Goal: Task Accomplishment & Management: Use online tool/utility

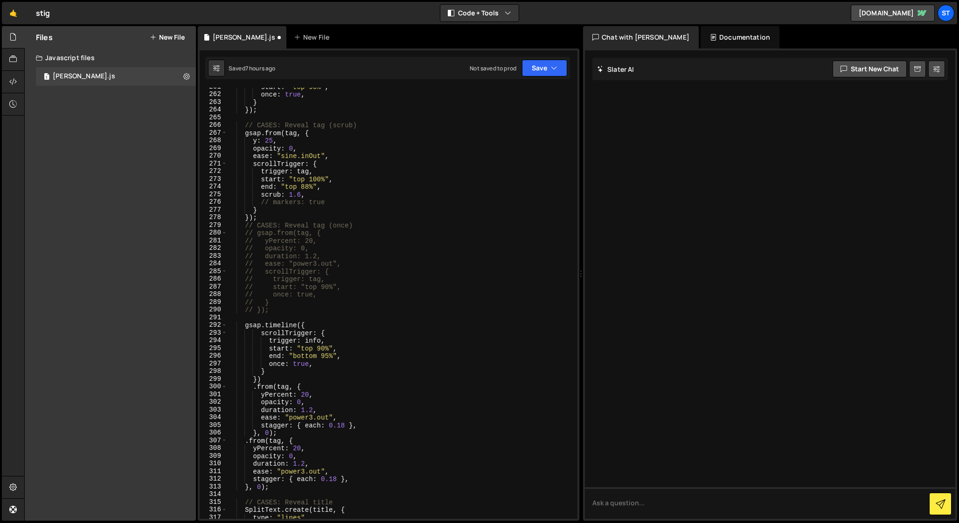
scroll to position [2016, 0]
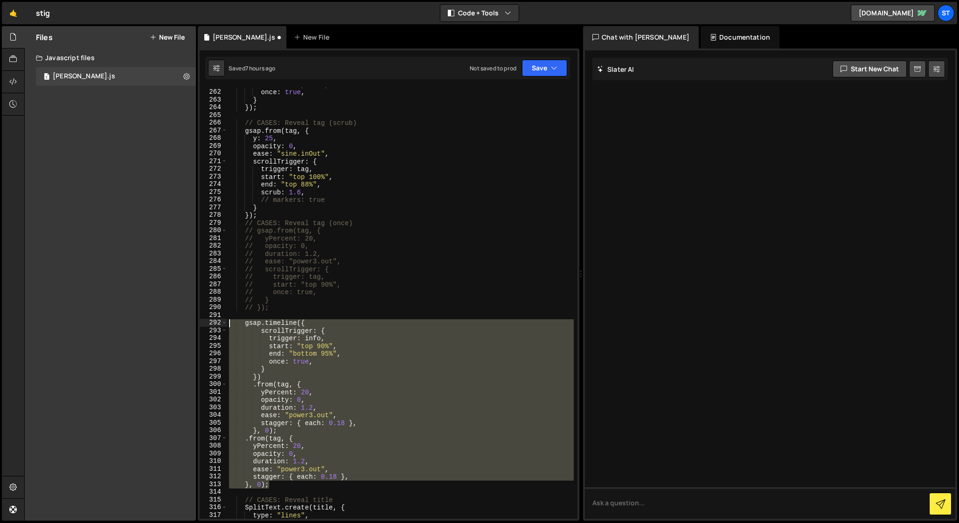
drag, startPoint x: 273, startPoint y: 485, endPoint x: 175, endPoint y: 323, distance: 188.6
click at [175, 323] on div "Files New File Javascript files 1 [PERSON_NAME].js 0 CSS files Copy share link …" at bounding box center [491, 273] width 935 height 495
type textarea "gsap.timeline({ scrollTrigger: {"
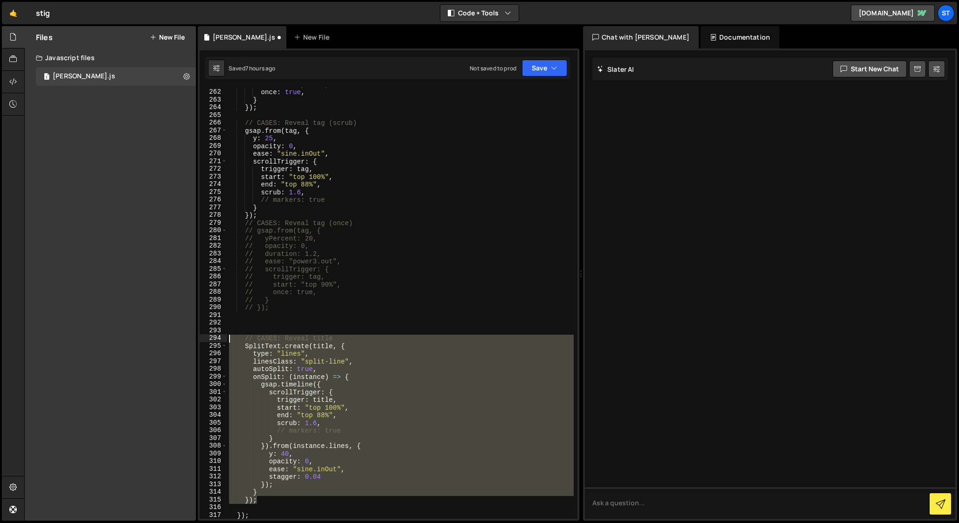
drag, startPoint x: 262, startPoint y: 501, endPoint x: 177, endPoint y: 341, distance: 181.1
click at [177, 341] on div "Files New File Javascript files 1 [PERSON_NAME].js 0 CSS files Copy share link …" at bounding box center [491, 273] width 935 height 495
type textarea "// CASES: Reveal title SplitText.create(title, {"
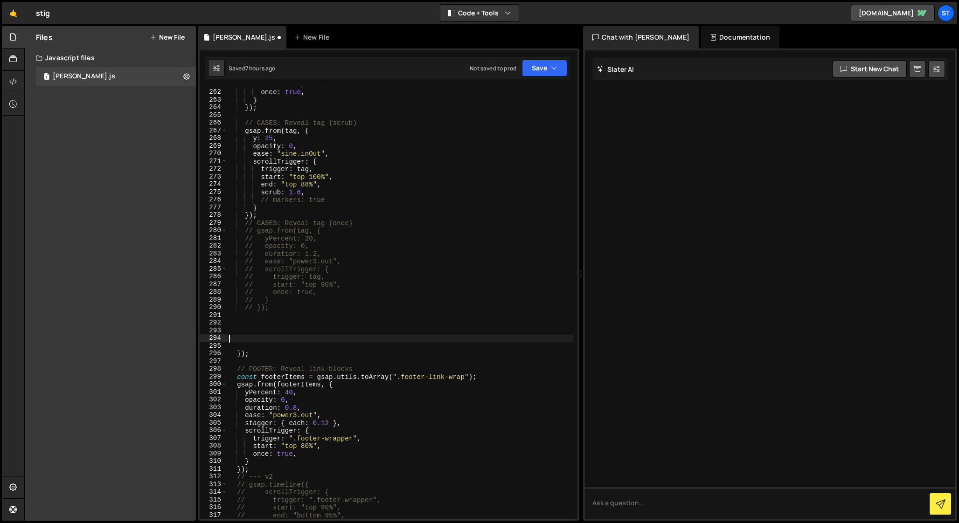
click at [261, 215] on div "start : "top 90%" , once : true , } }) ; // CASES: Reveal tag (scrub) gsap . fr…" at bounding box center [400, 304] width 347 height 447
type textarea "});"
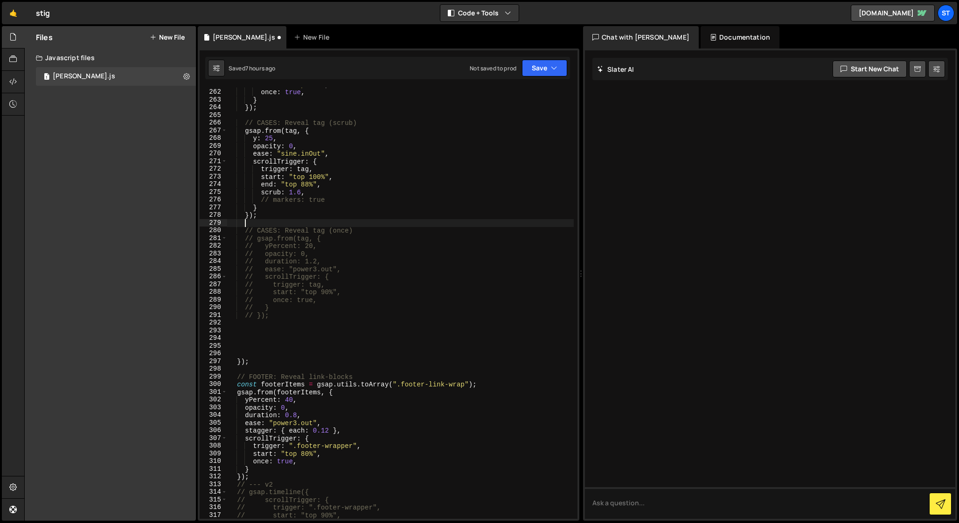
paste textarea "});"
type textarea "});"
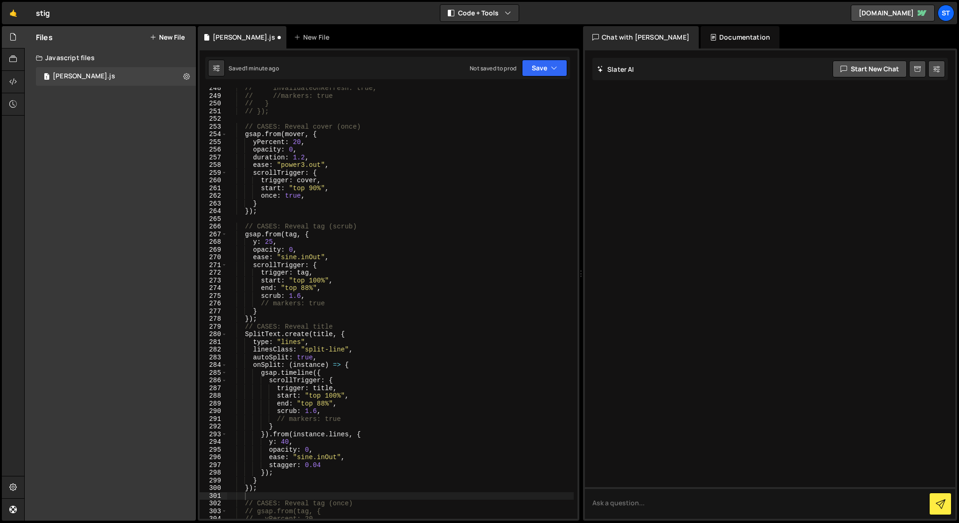
scroll to position [1913, 0]
drag, startPoint x: 325, startPoint y: 226, endPoint x: 362, endPoint y: 226, distance: 37.3
click at [362, 226] on div "// invalidateOnRefresh: true, // //markers: true // } // }); // CASES: Reveal c…" at bounding box center [400, 307] width 347 height 447
click at [335, 323] on div "// invalidateOnRefresh: true, // //markers: true // } // }); // CASES: Reveal c…" at bounding box center [400, 307] width 347 height 447
paste textarea "(scrub)"
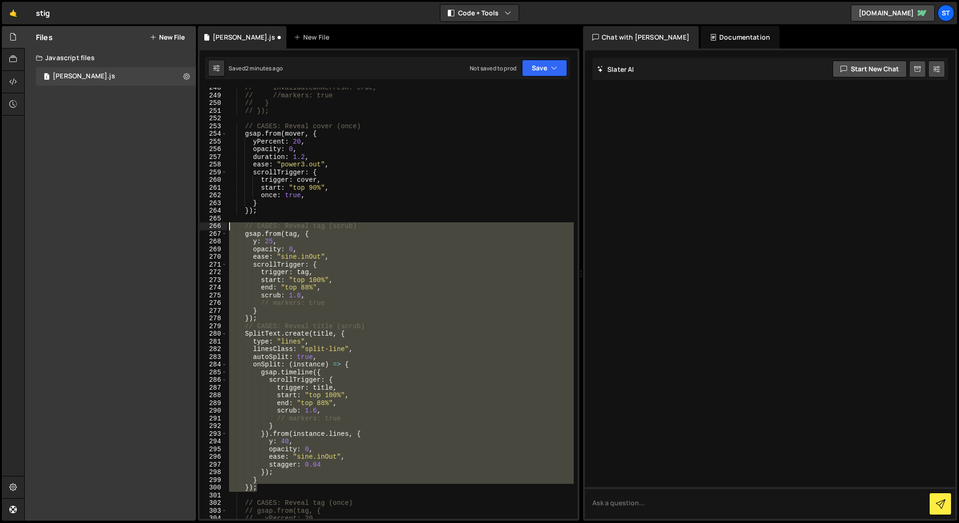
drag, startPoint x: 262, startPoint y: 487, endPoint x: 208, endPoint y: 223, distance: 270.1
click at [208, 223] on div "// CASES: Reveal title (scrub) 248 249 250 251 252 253 254 255 256 257 258 259 …" at bounding box center [389, 303] width 378 height 431
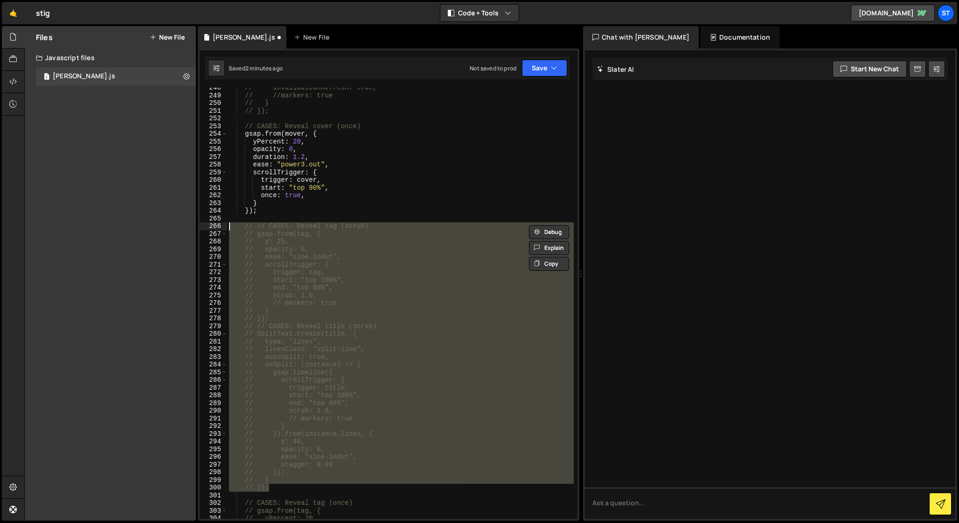
click at [277, 227] on div "// invalidateOnRefresh: true, // //markers: true // } // }); // CASES: Reveal c…" at bounding box center [400, 303] width 347 height 431
type textarea "// // CASES: Reveal tag (scrub)"
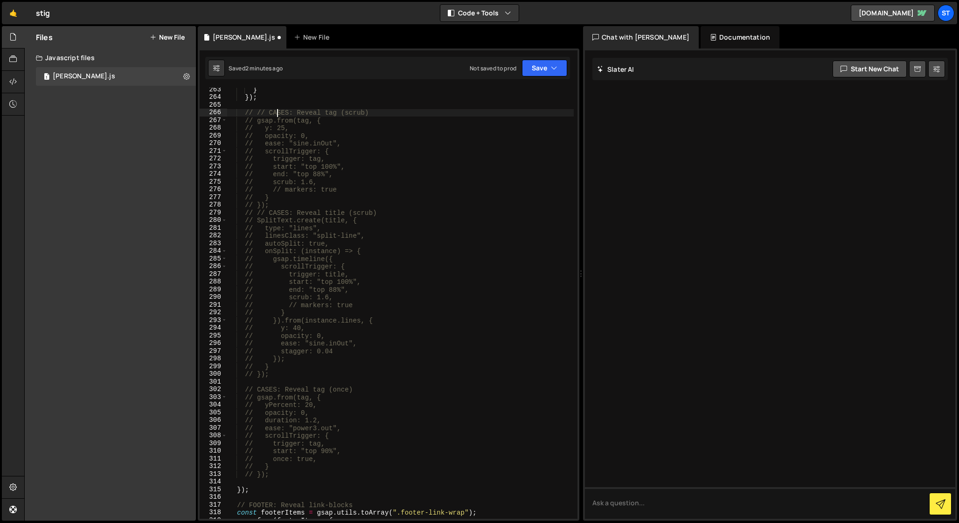
scroll to position [2028, 0]
click at [272, 377] on div "} }) ; // // CASES: Reveal tag (scrub) // gsap.from(tag, { // y: 25, // opacity…" at bounding box center [400, 307] width 347 height 447
paste textarea "}, 0.05);"
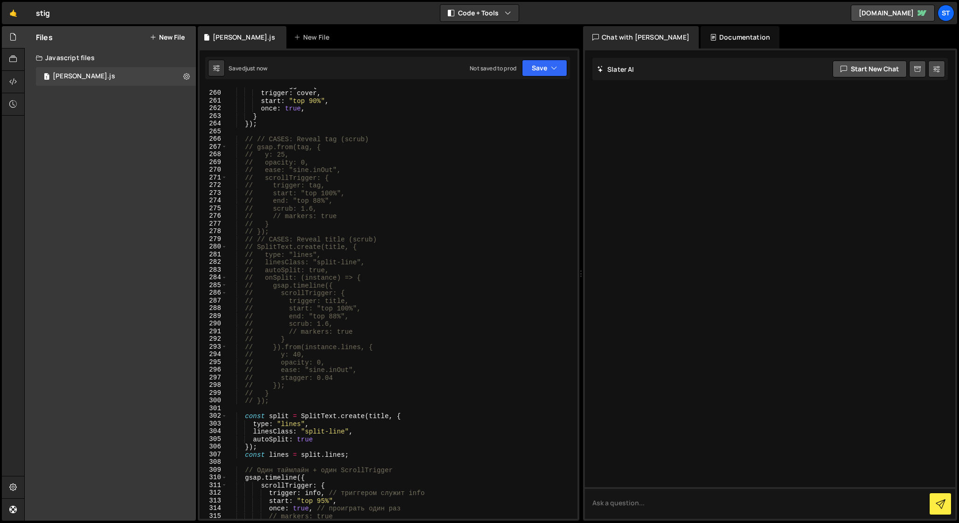
scroll to position [1997, 0]
drag, startPoint x: 257, startPoint y: 140, endPoint x: 379, endPoint y: 140, distance: 122.2
click at [379, 140] on div "scrollTrigger : { trigger : cover , start : "top 90%" , once : true , } }) ; //…" at bounding box center [400, 306] width 347 height 447
type textarea "// // CASES: Reveal tag (scrub)"
click at [249, 412] on div "scrollTrigger : { trigger : cover , start : "top 90%" , once : true , } }) ; //…" at bounding box center [400, 306] width 347 height 447
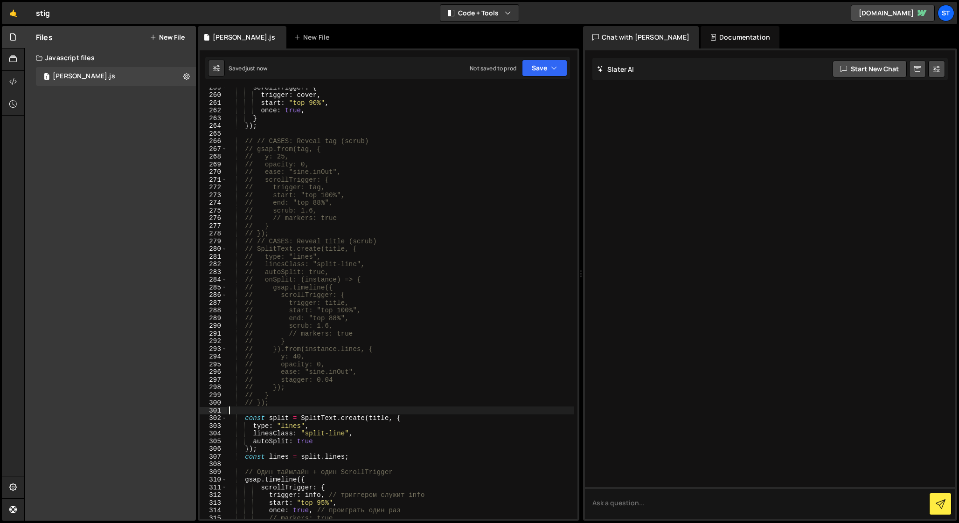
scroll to position [0, 0]
paste textarea "// CASES: Reveal tag (scrub)"
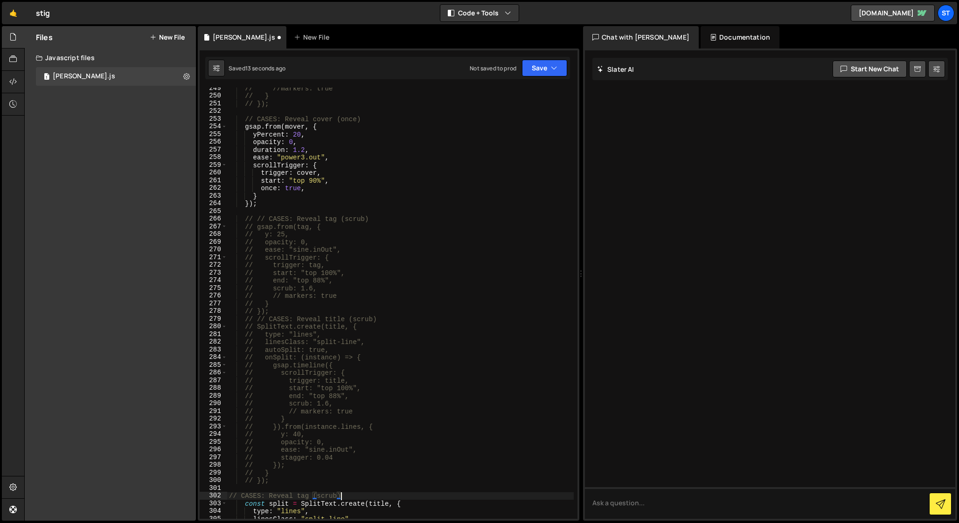
scroll to position [1920, 0]
click at [350, 118] on div "// //markers: true // } // }); // CASES: Reveal cover (once) gsap . from ( move…" at bounding box center [400, 307] width 347 height 447
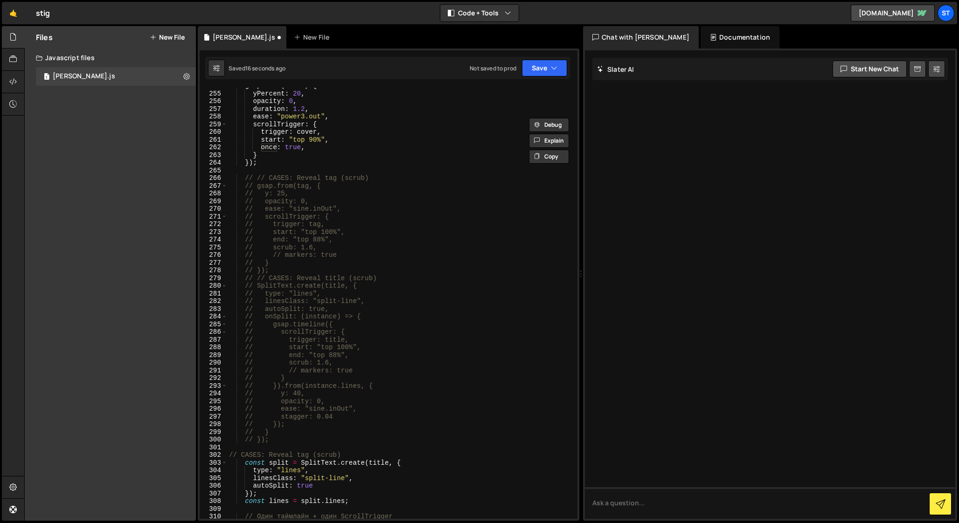
scroll to position [1965, 0]
click at [324, 451] on div "yPercent : 20 , opacity : 0 , duration : 1.2 , ease : "power3.out" , scrollTrig…" at bounding box center [400, 308] width 347 height 447
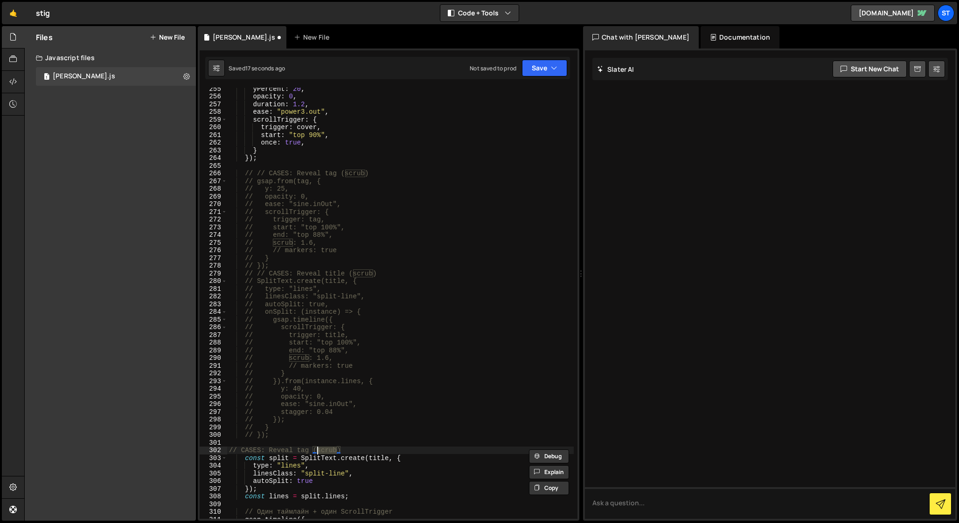
paste textarea "once"
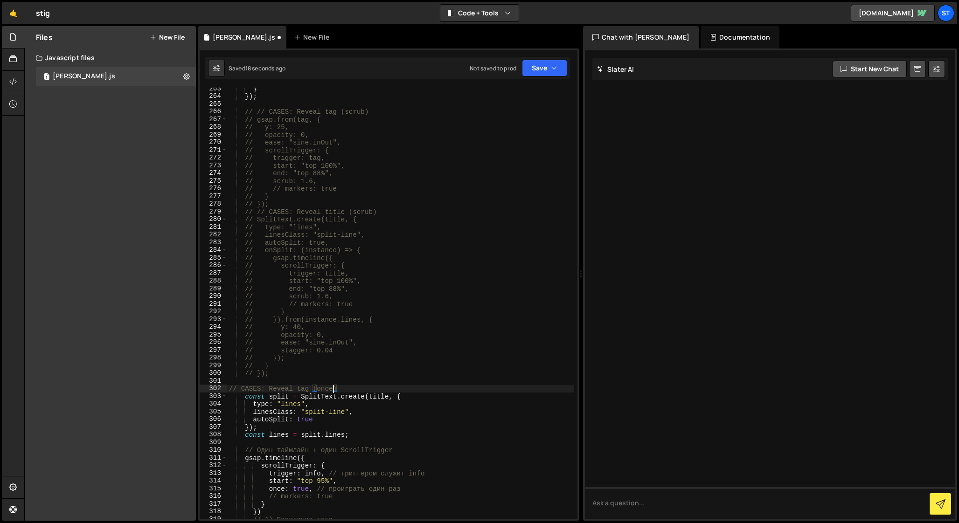
scroll to position [2029, 0]
click at [332, 207] on div "} }) ; // // CASES: Reveal tag (scrub) // gsap.from(tag, { // y: 25, // opacity…" at bounding box center [400, 306] width 347 height 447
click at [307, 387] on div "} }) ; // // CASES: Reveal tag (scrub) // gsap.from(tag, { // y: 25, // opacity…" at bounding box center [400, 306] width 347 height 447
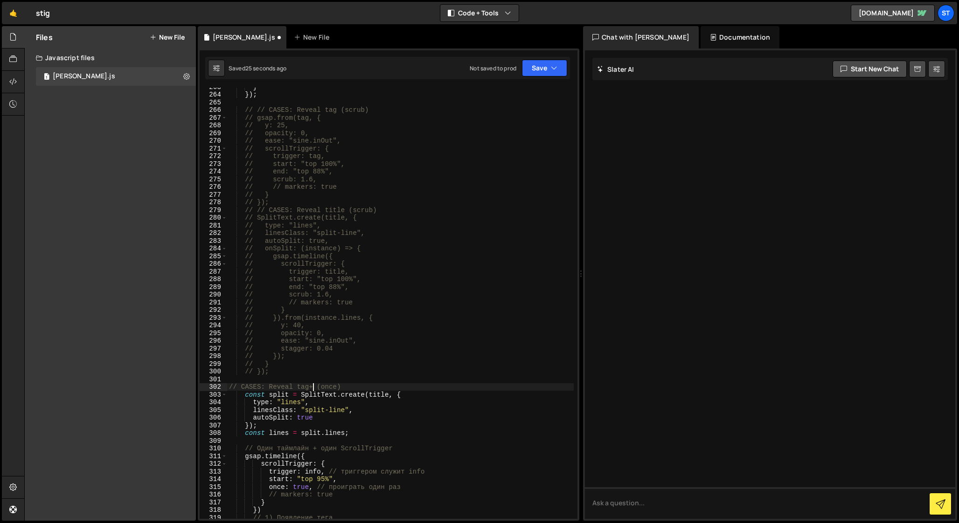
paste textarea "title"
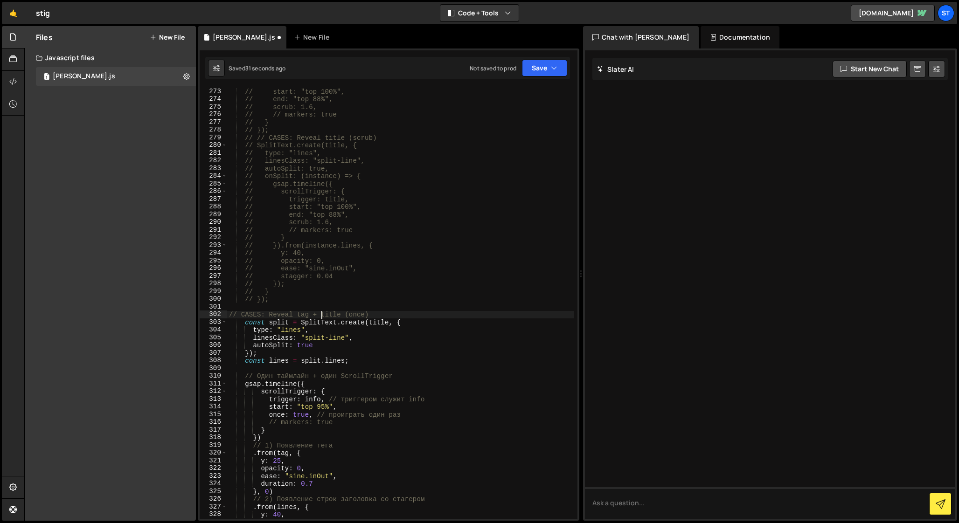
scroll to position [2095, 0]
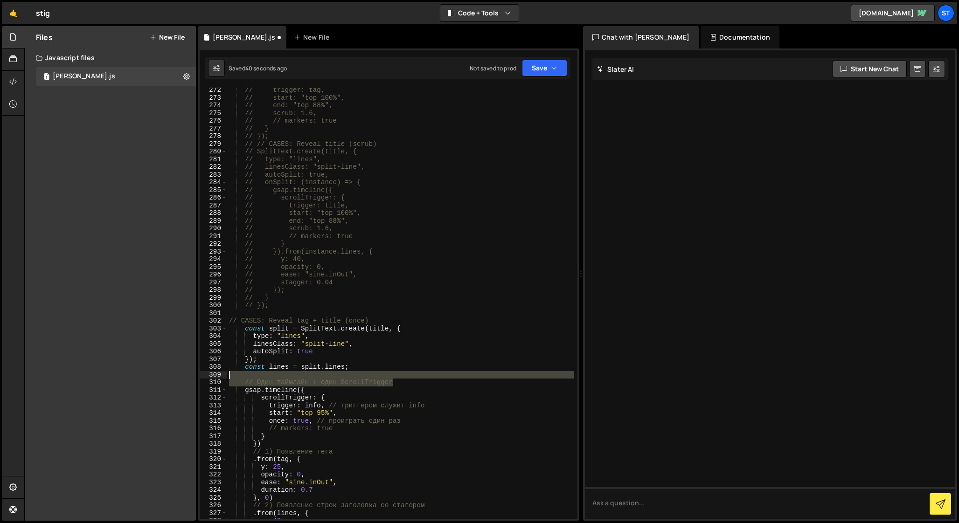
drag, startPoint x: 394, startPoint y: 382, endPoint x: 226, endPoint y: 374, distance: 168.6
click at [226, 374] on div "// CASES: Reveal tag + title (once) 272 273 274 275 276 277 278 279 280 281 282…" at bounding box center [389, 303] width 378 height 431
type textarea "// Один таймлайн + один ScrollTrigger"
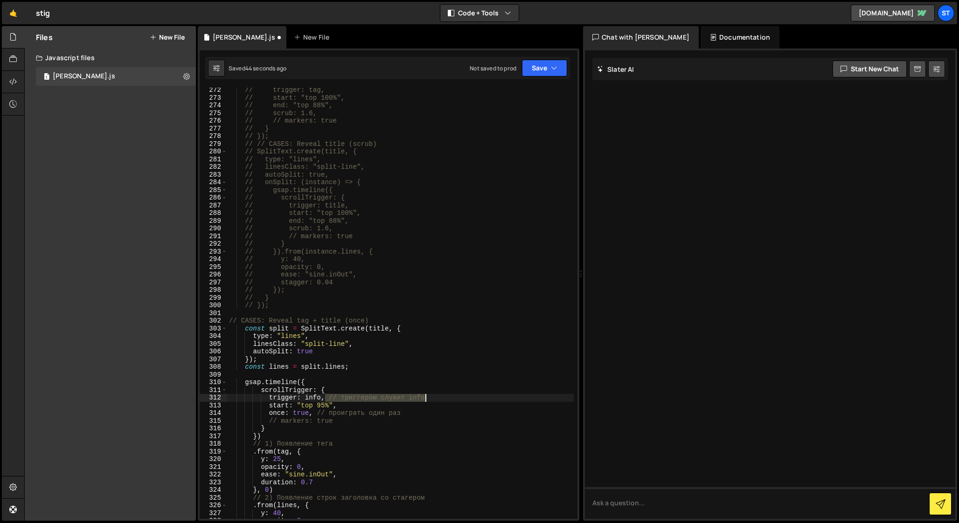
drag, startPoint x: 325, startPoint y: 399, endPoint x: 428, endPoint y: 398, distance: 103.1
click at [428, 398] on div "// trigger: tag, // start: "top 100%", // end: "top 88%", // scrub: 1.6, // // …" at bounding box center [400, 309] width 347 height 447
drag, startPoint x: 313, startPoint y: 415, endPoint x: 429, endPoint y: 411, distance: 115.7
click at [429, 411] on div "// trigger: tag, // start: "top 100%", // end: "top 88%", // scrub: 1.6, // // …" at bounding box center [400, 309] width 347 height 447
click at [324, 405] on div "// trigger: tag, // start: "top 100%", // end: "top 88%", // scrub: 1.6, // // …" at bounding box center [400, 309] width 347 height 447
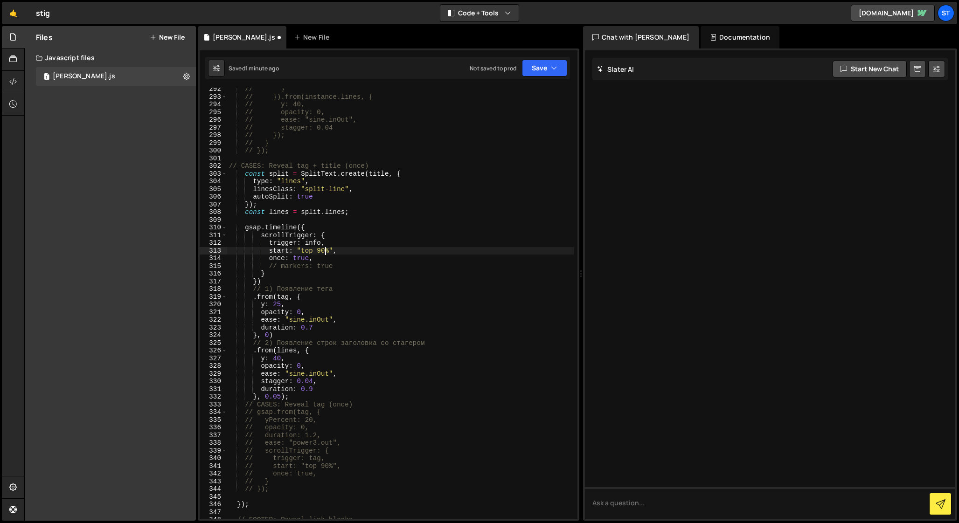
scroll to position [2250, 0]
click at [300, 394] on div "// } // }).from(instance.lines, { // y: 40, // opacity: 0, // ease: "sine.inOut…" at bounding box center [400, 308] width 347 height 447
type textarea "}, 0.05);"
drag, startPoint x: 264, startPoint y: 429, endPoint x: 322, endPoint y: 430, distance: 58.8
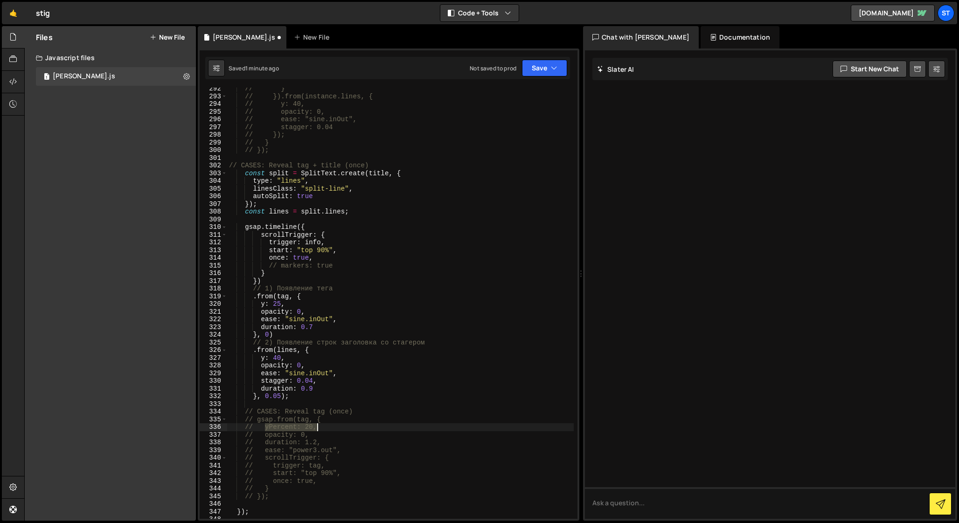
click at [322, 430] on div "// } // }).from(instance.lines, { // y: 40, // opacity: 0, // ease: "sine.inOut…" at bounding box center [400, 308] width 347 height 447
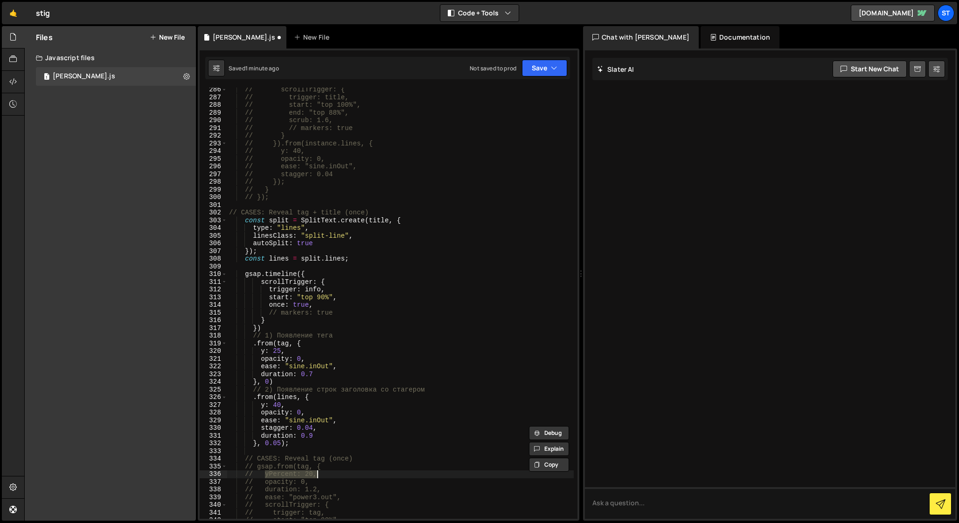
scroll to position [2265, 0]
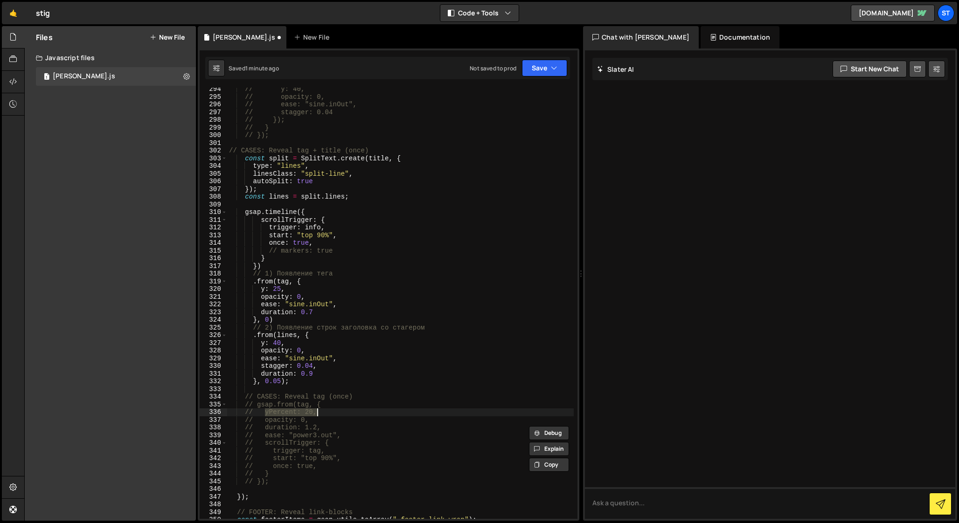
click at [291, 424] on div "// y: 40, // opacity: 0, // ease: "sine.inOut", // stagger: 0.04 // }); // } //…" at bounding box center [400, 308] width 347 height 447
drag, startPoint x: 345, startPoint y: 436, endPoint x: 265, endPoint y: 434, distance: 79.3
click at [265, 434] on div "// y: 40, // opacity: 0, // ease: "sine.inOut", // stagger: 0.04 // }); // } //…" at bounding box center [400, 308] width 347 height 447
drag, startPoint x: 340, startPoint y: 303, endPoint x: 260, endPoint y: 303, distance: 79.8
click at [260, 303] on div "// y: 40, // opacity: 0, // ease: "sine.inOut", // stagger: 0.04 // }); // } //…" at bounding box center [400, 308] width 347 height 447
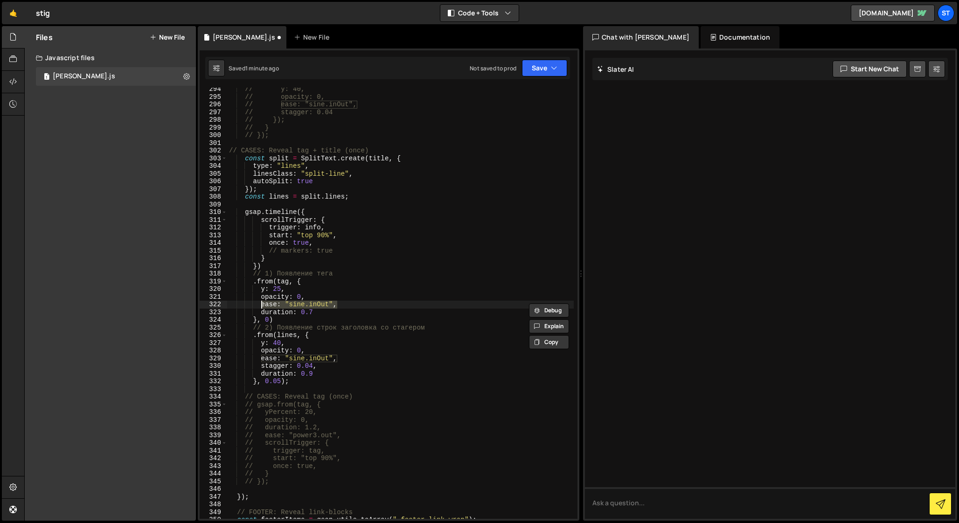
paste textarea "power3.o"
drag, startPoint x: 341, startPoint y: 359, endPoint x: 262, endPoint y: 359, distance: 79.3
click at [262, 359] on div "// y: 40, // opacity: 0, // ease: "sine.inOut", // stagger: 0.04 // }); // } //…" at bounding box center [400, 308] width 347 height 447
paste textarea "power3.o"
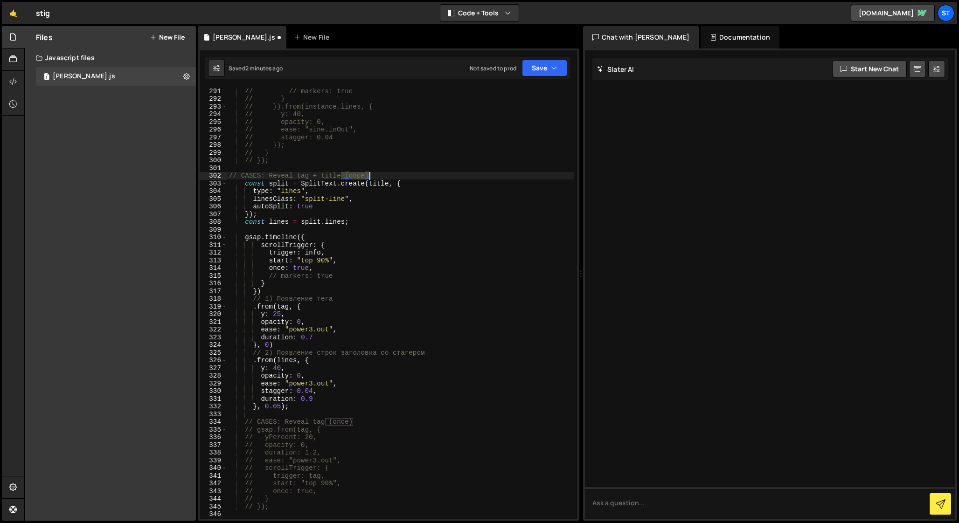
drag, startPoint x: 341, startPoint y: 176, endPoint x: 375, endPoint y: 176, distance: 33.1
click at [375, 176] on div "// // markers: true // } // }).from(instance.lines, { // y: 40, // opacity: 0, …" at bounding box center [400, 310] width 347 height 447
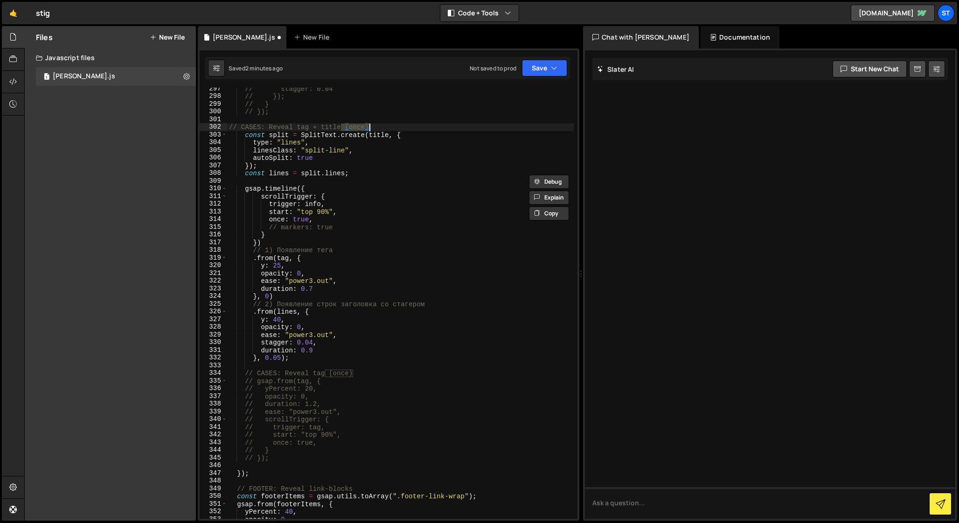
scroll to position [2382, 0]
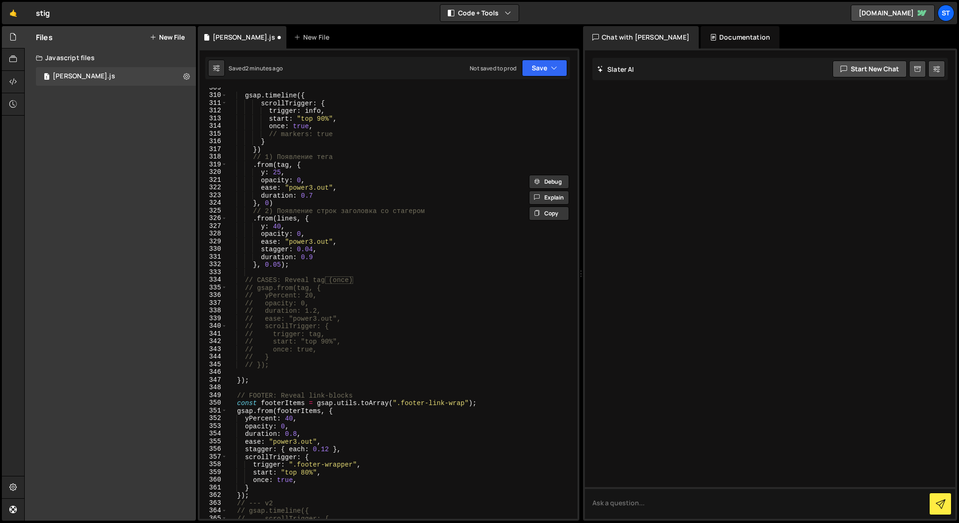
click at [364, 396] on div "gsap . timeline ({ scrollTrigger : { trigger : info , start : "top 90%" , once …" at bounding box center [400, 307] width 347 height 447
paste textarea "(once)"
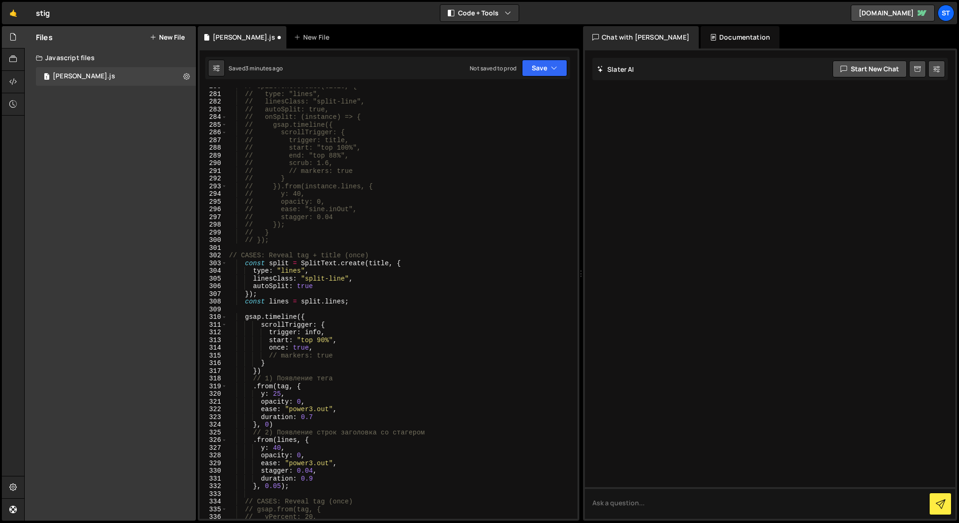
scroll to position [2162, 0]
click at [286, 484] on div "// SplitText.create(title, { // type: "lines", // linesClass: "split-line", // …" at bounding box center [400, 304] width 347 height 447
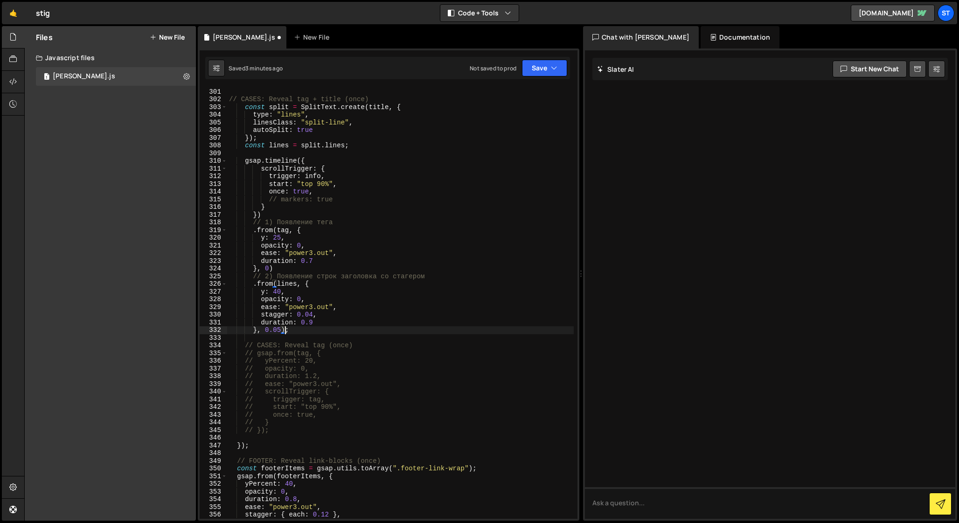
scroll to position [2291, 0]
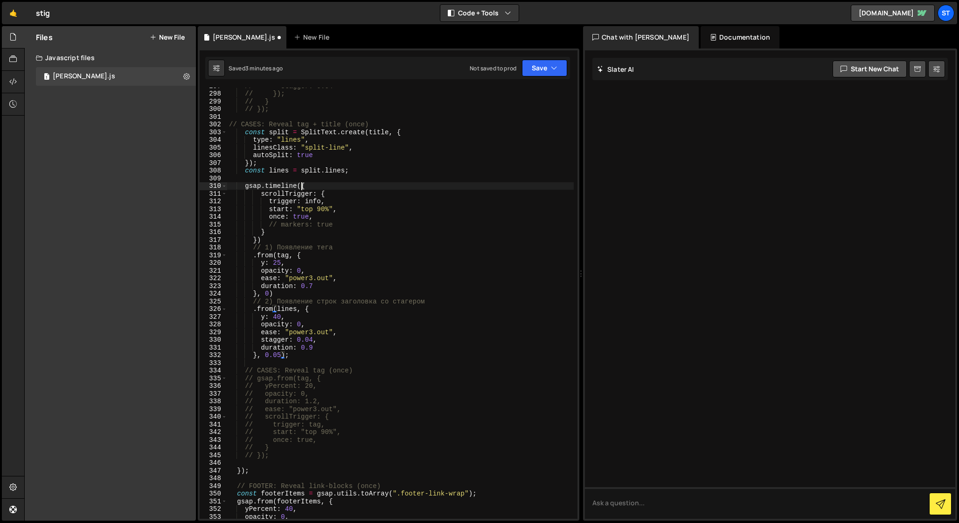
click at [302, 187] on div "// stagger: 0.04 // }); // } // }); // CASES: Reveal tag + title (once) const s…" at bounding box center [400, 305] width 347 height 447
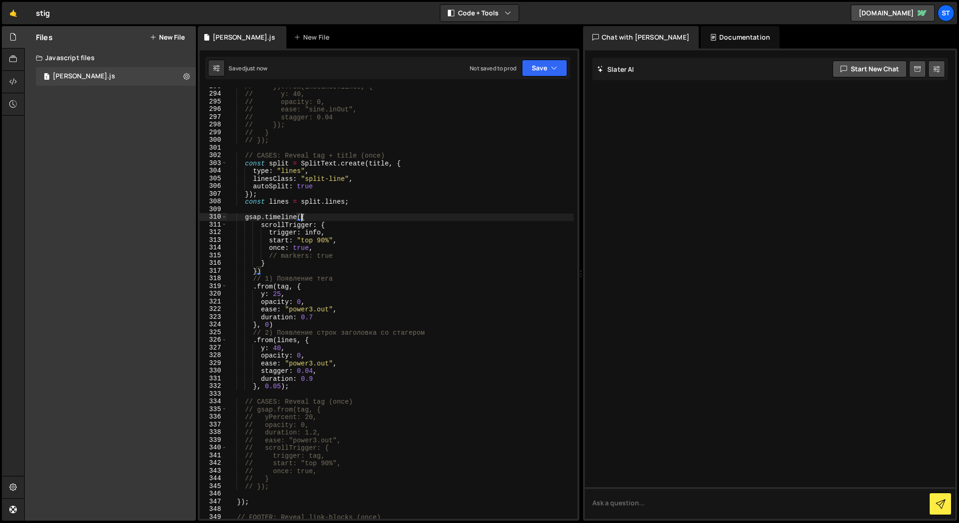
scroll to position [2259, 0]
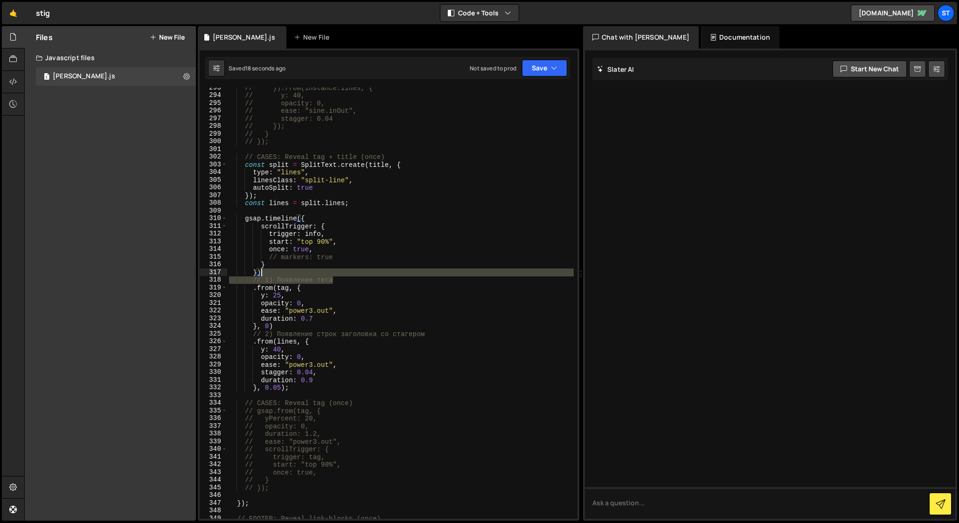
drag, startPoint x: 336, startPoint y: 279, endPoint x: 336, endPoint y: 272, distance: 7.0
click at [336, 272] on div "// }).from(instance.lines, { // y: 40, // opacity: 0, // ease: "sine.inOut", //…" at bounding box center [400, 307] width 347 height 447
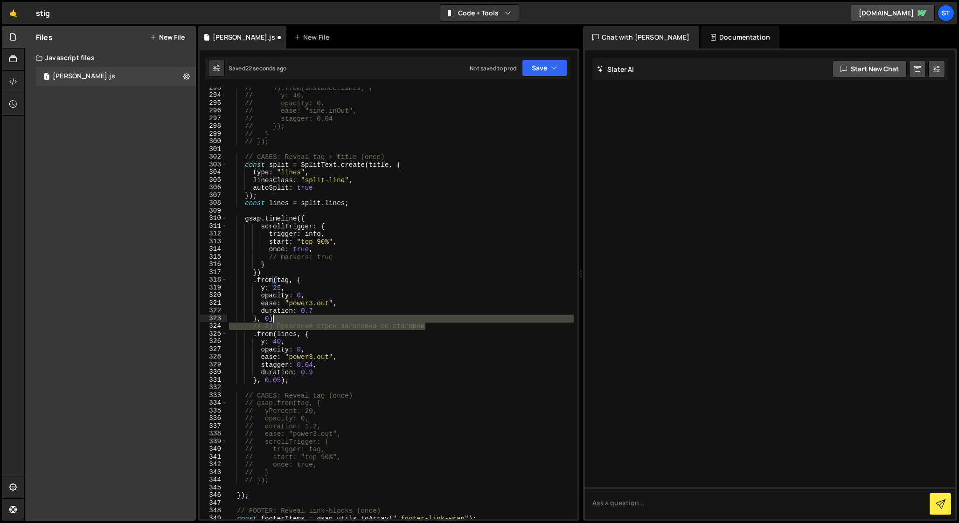
drag, startPoint x: 429, startPoint y: 327, endPoint x: 429, endPoint y: 320, distance: 7.5
click at [429, 320] on div "// }).from(instance.lines, { // y: 40, // opacity: 0, // ease: "sine.inOut", //…" at bounding box center [400, 307] width 347 height 447
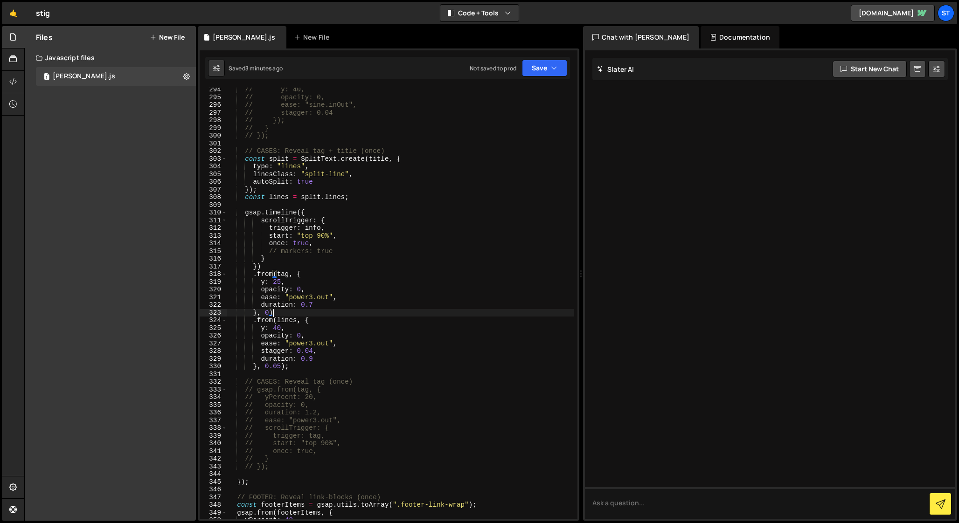
scroll to position [2292, 0]
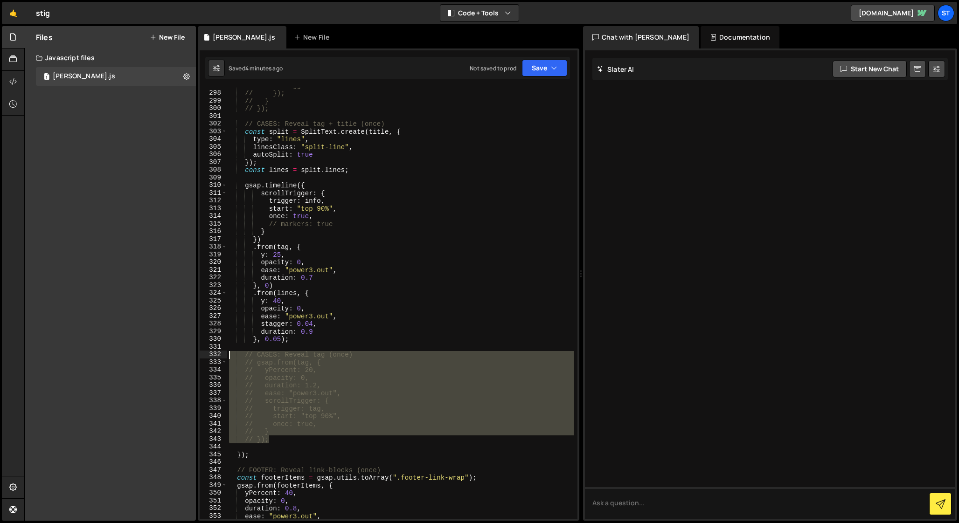
drag, startPoint x: 271, startPoint y: 441, endPoint x: 189, endPoint y: 355, distance: 118.8
click at [189, 355] on div "Files New File Javascript files 1 [PERSON_NAME].js 0 CSS files Copy share link …" at bounding box center [491, 273] width 935 height 495
type textarea "// CASES: Reveal tag (once) // gsap.from(tag, {"
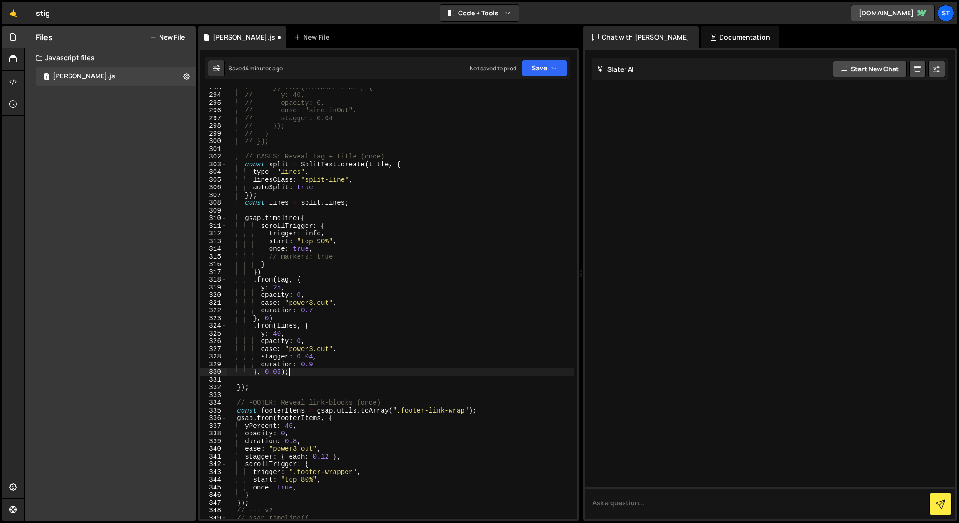
scroll to position [2258, 0]
click at [242, 503] on div "// }).from(instance.lines, { // y: 40, // opacity: 0, // ease: "sine.inOut", //…" at bounding box center [400, 307] width 347 height 447
click at [284, 374] on div "// }).from(instance.lines, { // y: 40, // opacity: 0, // ease: "sine.inOut", //…" at bounding box center [400, 307] width 347 height 447
click at [306, 328] on div "// }).from(instance.lines, { // y: 40, // opacity: 0, // ease: "sine.inOut", //…" at bounding box center [400, 307] width 347 height 447
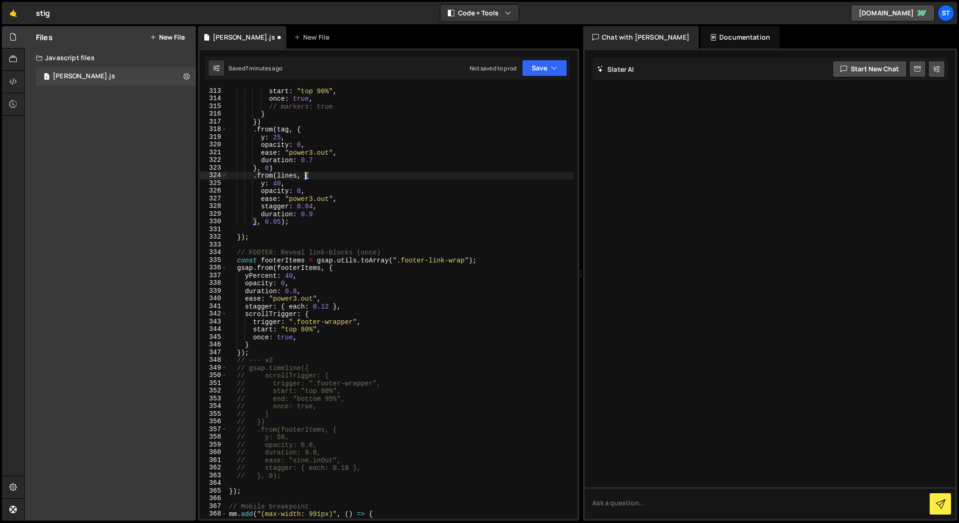
scroll to position [2410, 0]
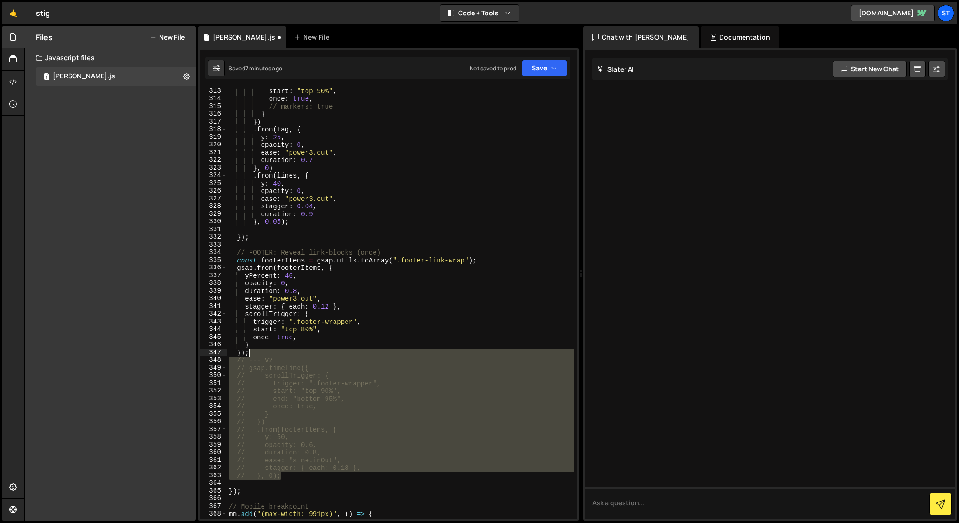
drag, startPoint x: 285, startPoint y: 477, endPoint x: 283, endPoint y: 354, distance: 122.7
click at [283, 354] on div "start : "top 90%" , once : true , // markers: true } }) . from ( tag , { y : 25…" at bounding box center [400, 310] width 347 height 447
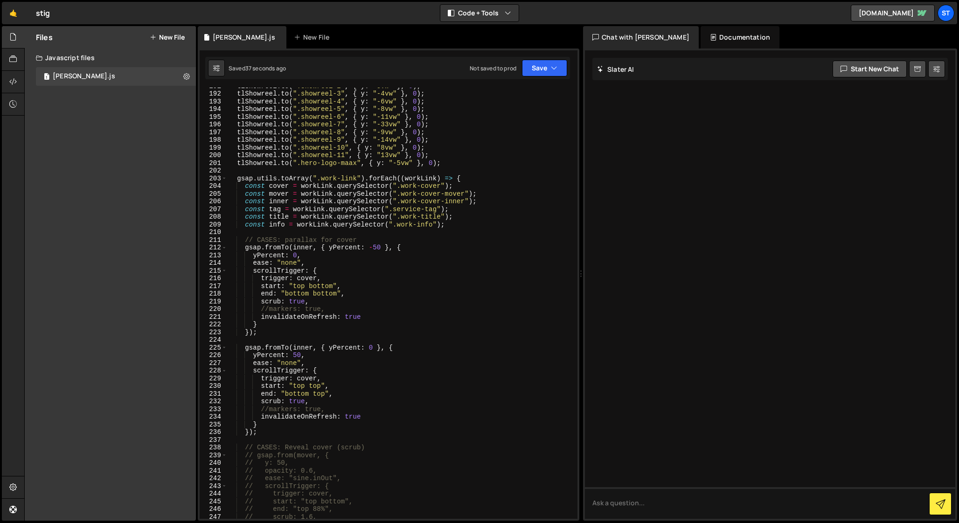
scroll to position [1474, 0]
drag, startPoint x: 334, startPoint y: 450, endPoint x: 374, endPoint y: 451, distance: 39.2
click at [374, 451] on div "tlShowreel . to ( ".showreel-2" , { y : "8vw" } , 0 ) ; tlShowreel . to ( ".sho…" at bounding box center [400, 306] width 347 height 447
click at [364, 242] on div "tlShowreel . to ( ".showreel-2" , { y : "8vw" } , 0 ) ; tlShowreel . to ( ".sho…" at bounding box center [400, 306] width 347 height 447
paste textarea "(scrub)"
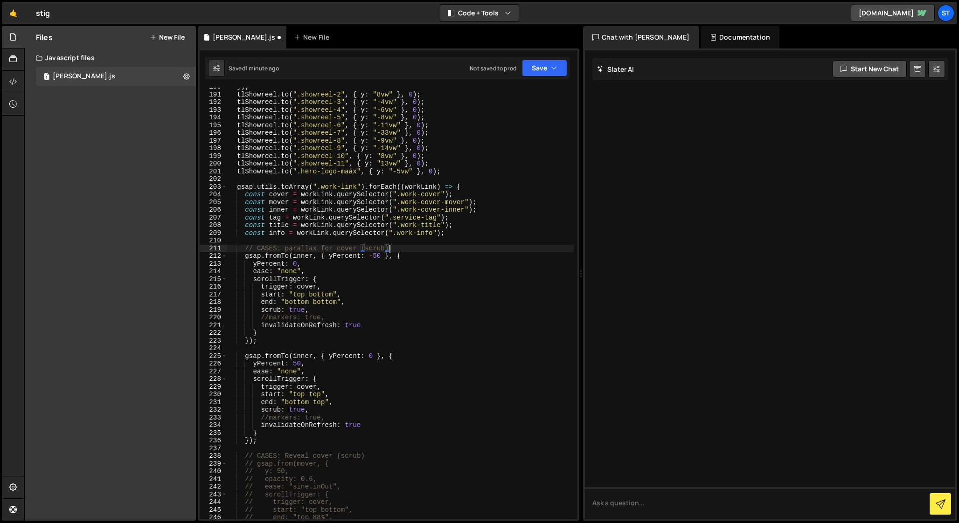
scroll to position [1467, 0]
drag, startPoint x: 455, startPoint y: 234, endPoint x: 266, endPoint y: 242, distance: 188.6
click at [250, 238] on div "}) ; tlShowreel . to ( ".showreel-2" , { y : "8vw" } , 0 ) ; tlShowreel . to ( …" at bounding box center [400, 306] width 347 height 447
click at [441, 233] on div "}) ; tlShowreel . to ( ".showreel-2" , { y : "8vw" } , 0 ) ; tlShowreel . to ( …" at bounding box center [400, 306] width 347 height 447
drag, startPoint x: 449, startPoint y: 233, endPoint x: 243, endPoint y: 233, distance: 205.2
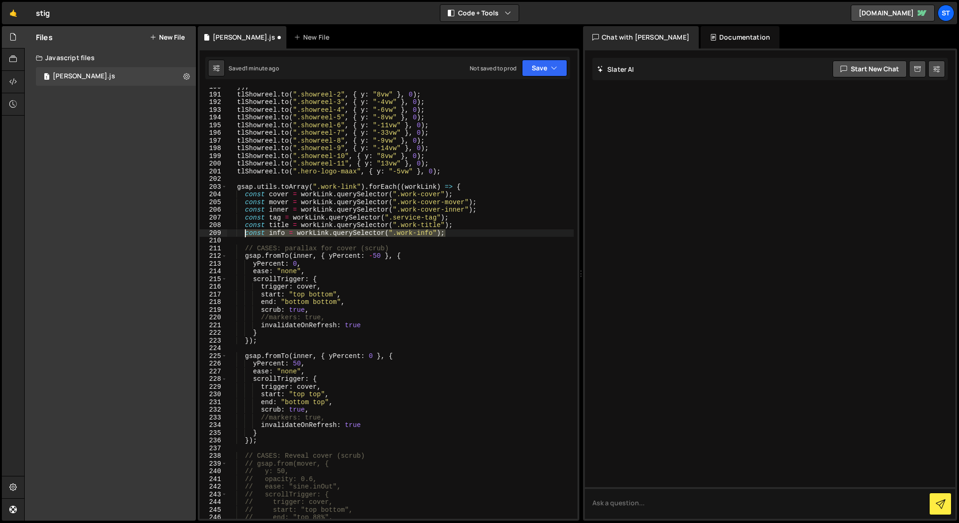
click at [243, 233] on div "}) ; tlShowreel . to ( ".showreel-2" , { y : "8vw" } , 0 ) ; tlShowreel . to ( …" at bounding box center [400, 306] width 347 height 447
click at [453, 232] on div "}) ; tlShowreel . to ( ".showreel-2" , { y : "8vw" } , 0 ) ; tlShowreel . to ( …" at bounding box center [400, 303] width 347 height 431
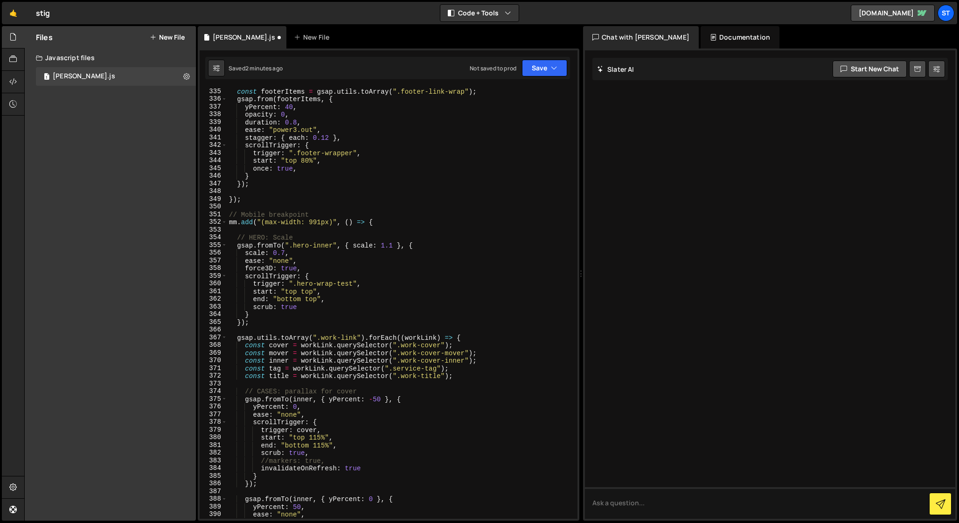
scroll to position [2580, 0]
click at [465, 375] on div "const footerItems = gsap . utils . toArray ( ".footer-link-wrap" ) ; gsap . fro…" at bounding box center [400, 309] width 347 height 447
type textarea "const title = workLink.querySelector(".work-title");"
paste textarea "const info = workLink.querySelector(".work-info");"
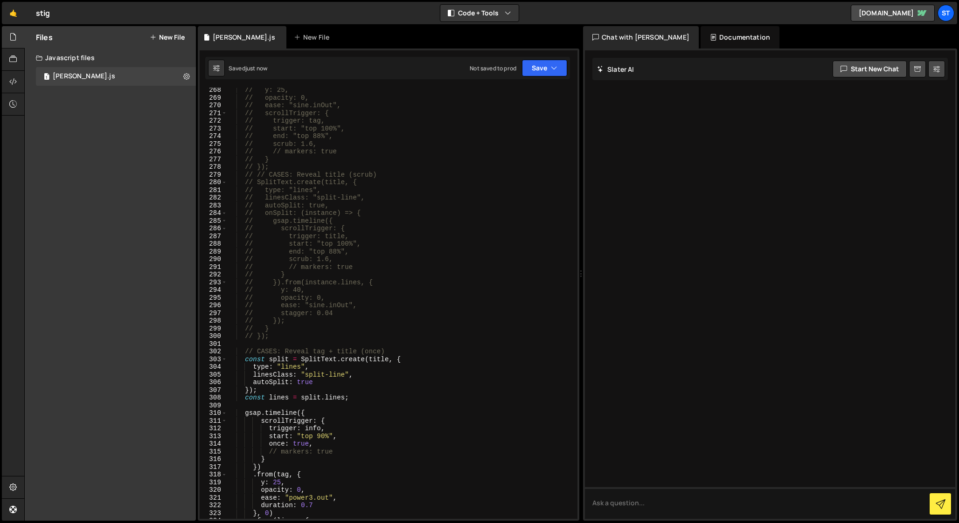
scroll to position [2057, 0]
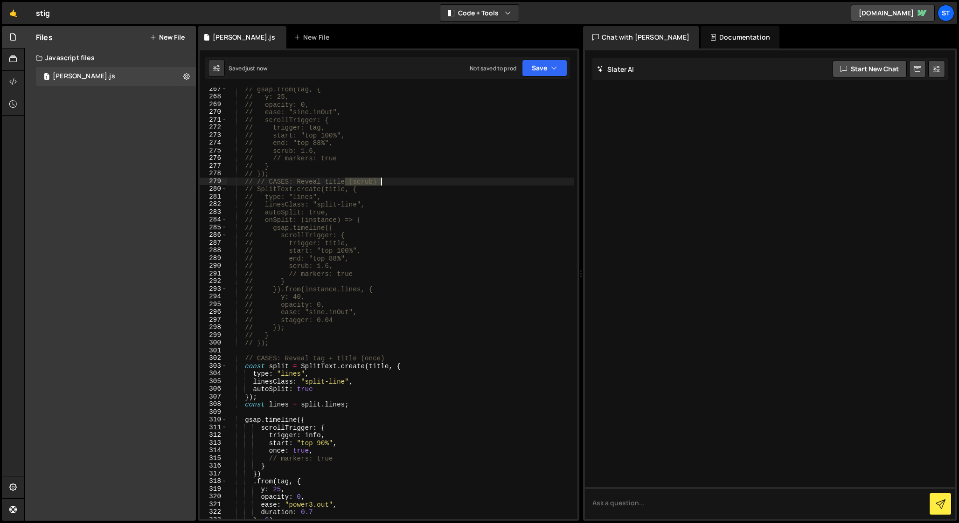
drag, startPoint x: 345, startPoint y: 181, endPoint x: 383, endPoint y: 181, distance: 37.8
click at [383, 181] on div "// gsap.from(tag, { // y: 25, // opacity: 0, // ease: "sine.inOut", // scrollTr…" at bounding box center [400, 308] width 347 height 447
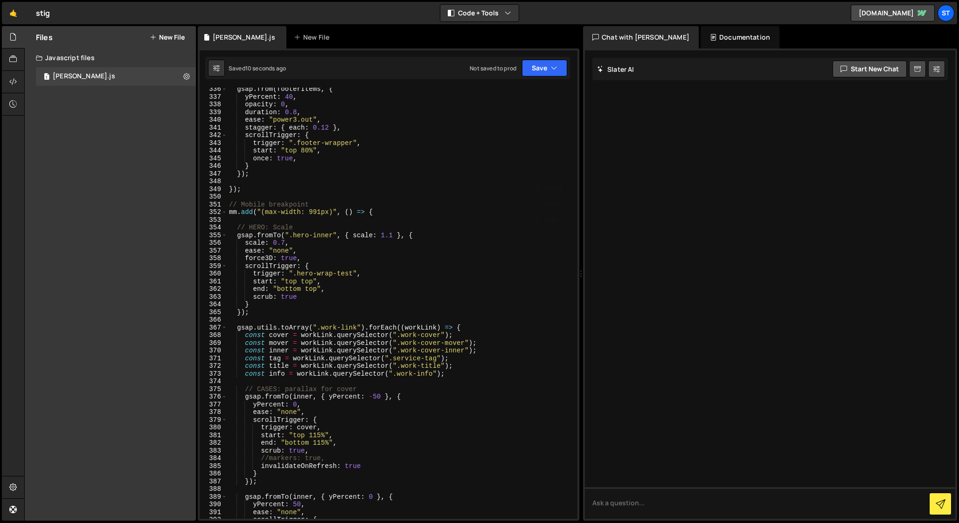
scroll to position [2590, 0]
click at [369, 386] on div "gsap . from ( footerItems , { yPercent : 40 , opacity : 0 , duration : 0.8 , ea…" at bounding box center [400, 306] width 347 height 447
paste textarea "(scrub)"
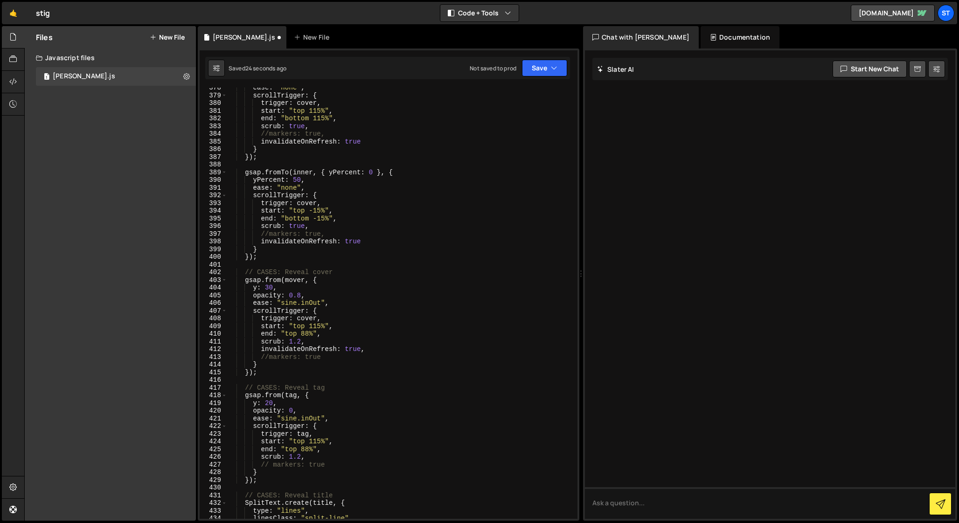
scroll to position [2914, 0]
click at [346, 271] on div "ease : "none" , scrollTrigger : { trigger : cover , start : "top 115%" , end : …" at bounding box center [400, 306] width 347 height 447
paste textarea "(scrub)"
click at [335, 388] on div "ease : "none" , scrollTrigger : { trigger : cover , start : "top 115%" , end : …" at bounding box center [400, 306] width 347 height 447
paste textarea "(scrub)"
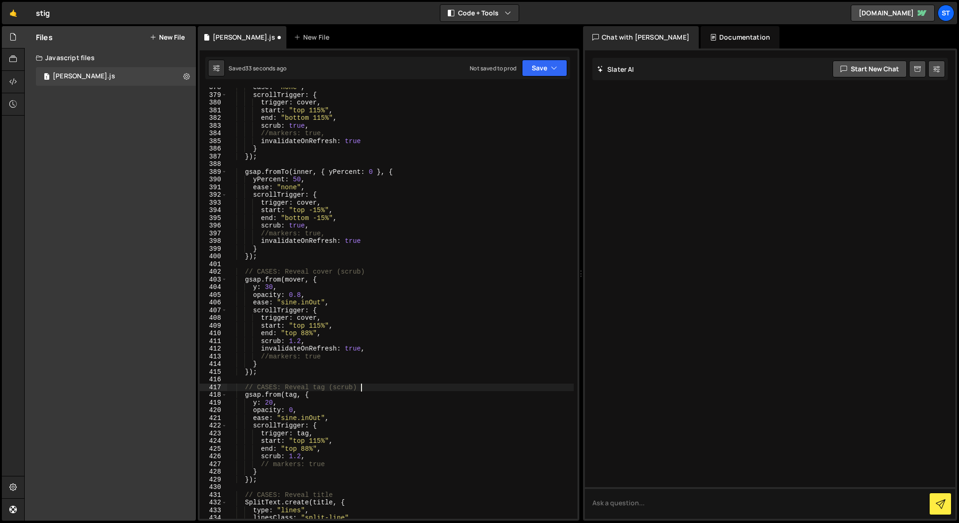
click at [338, 494] on div "ease : "none" , scrollTrigger : { trigger : cover , start : "top 115%" , end : …" at bounding box center [400, 306] width 347 height 447
paste textarea "(scrub)"
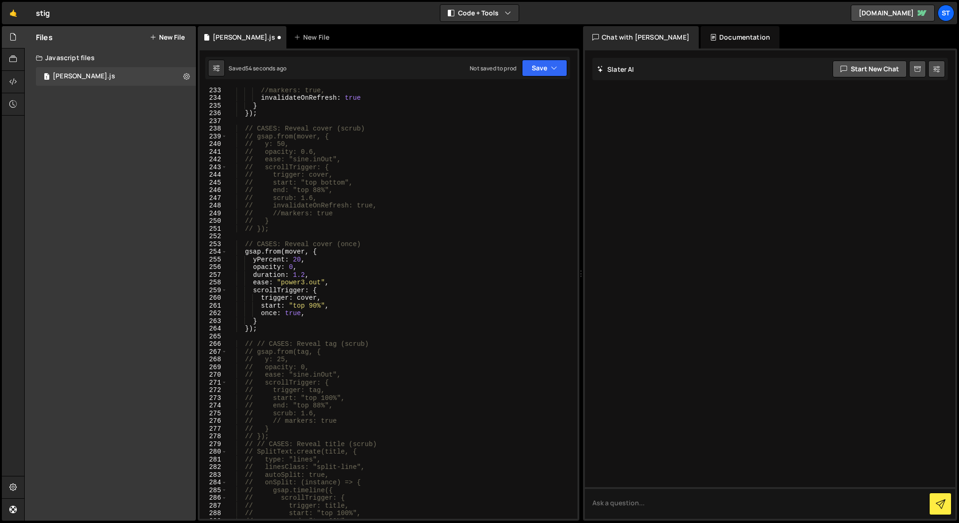
scroll to position [1793, 0]
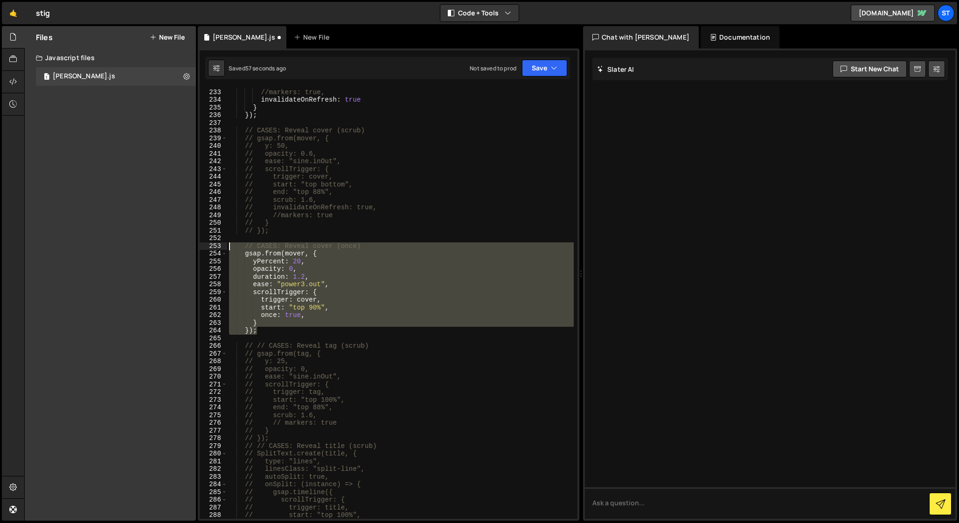
drag, startPoint x: 262, startPoint y: 330, endPoint x: 215, endPoint y: 246, distance: 96.9
click at [215, 246] on div "// CASES: Reveal title (scrub) 232 233 234 235 236 237 238 239 240 241 242 243 …" at bounding box center [389, 303] width 378 height 431
type textarea "// CASES: Reveal cover (once) gsap.from(mover, {"
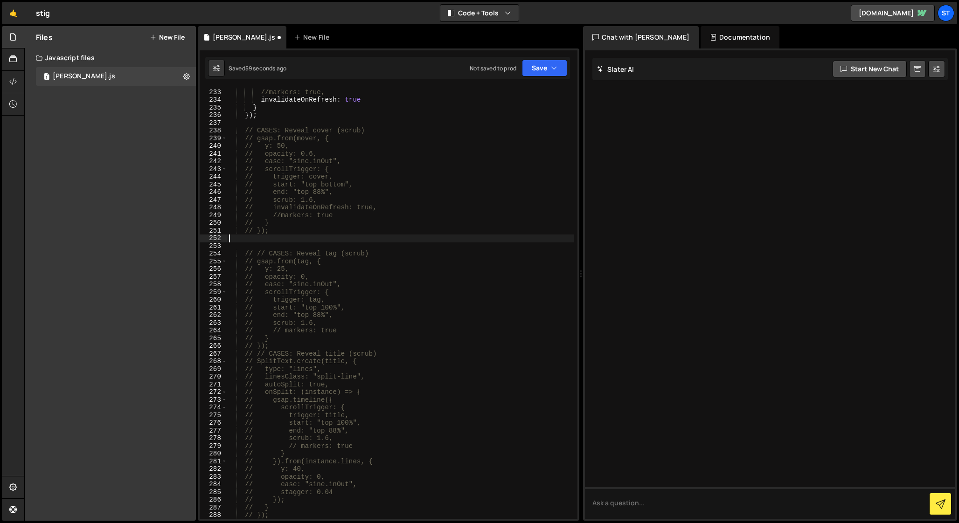
type textarea "// });"
click at [274, 335] on div "scrub : true , //markers: true, invalidateOnRefresh : true } }) ; // CASES: Rev…" at bounding box center [400, 304] width 347 height 447
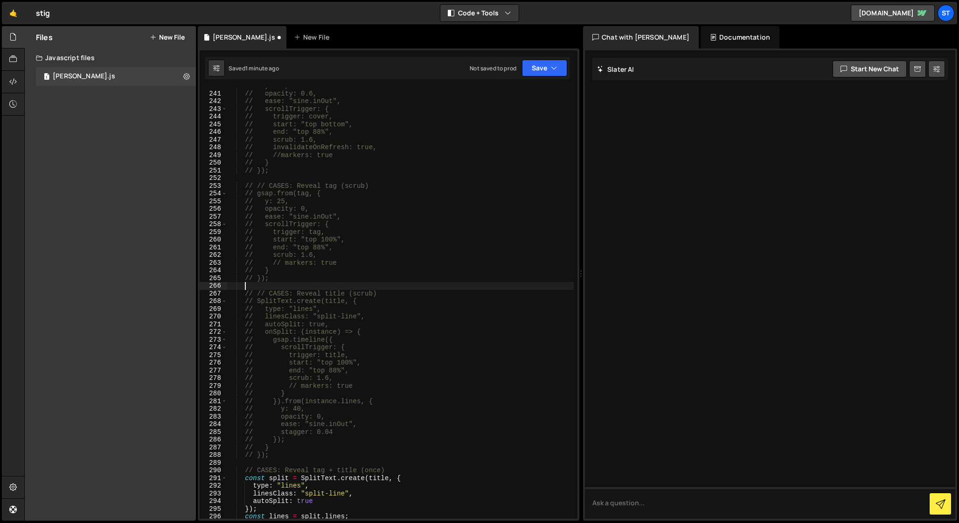
scroll to position [1861, 0]
click at [264, 454] on div "// opacity: 0.6, // ease: "sine.inOut", // scrollTrigger: { // trigger: cover, …" at bounding box center [400, 305] width 347 height 447
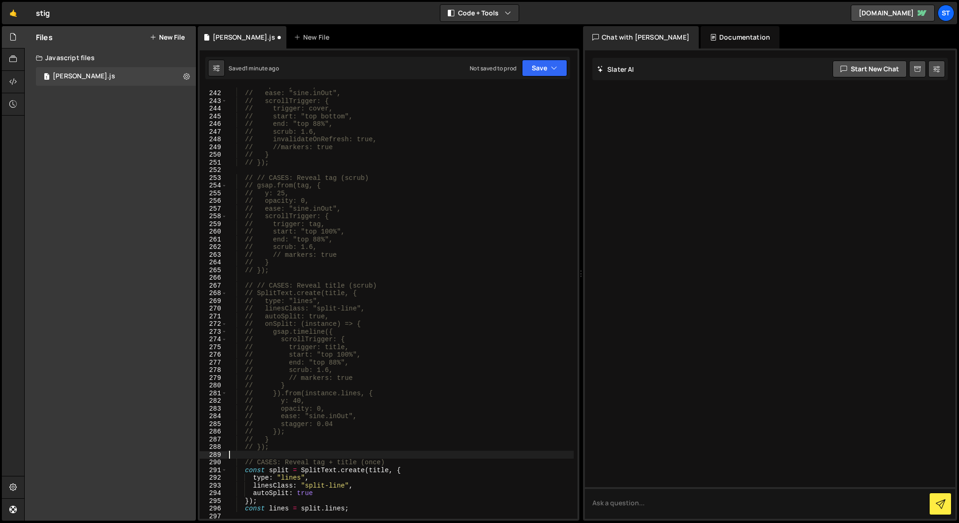
paste textarea "});"
type textarea "});"
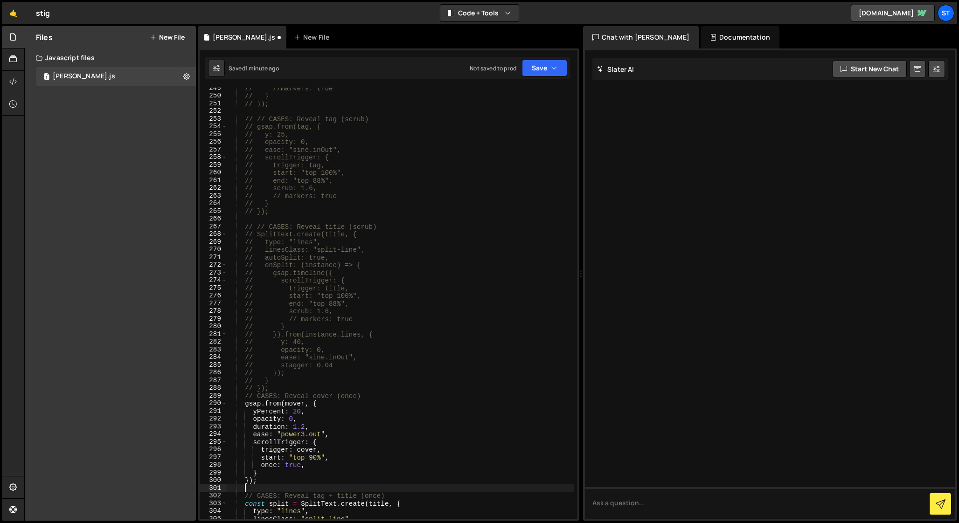
scroll to position [1941, 0]
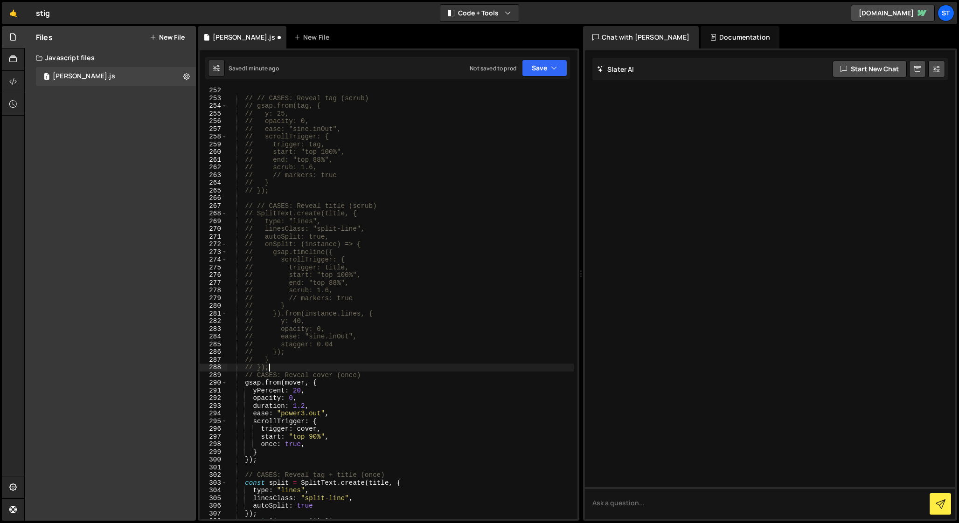
click at [283, 364] on div "// // CASES: Reveal tag (scrub) // gsap.from(tag, { // y: 25, // opacity: 0, //…" at bounding box center [400, 310] width 347 height 447
type textarea "// });"
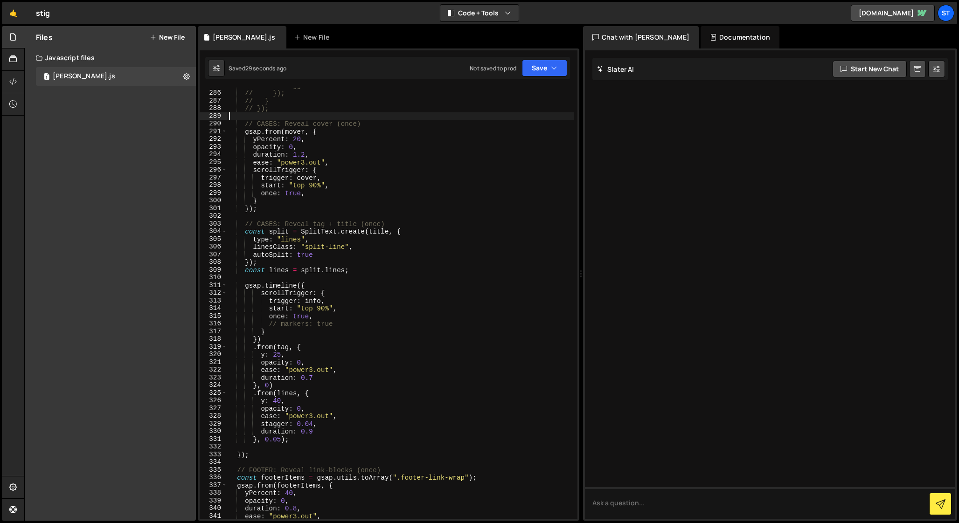
scroll to position [2200, 0]
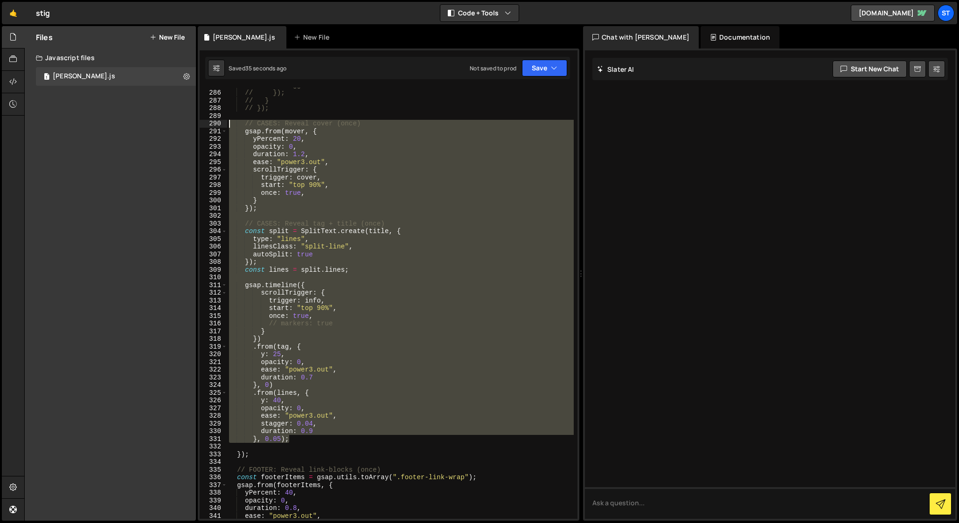
drag, startPoint x: 295, startPoint y: 440, endPoint x: 205, endPoint y: 125, distance: 327.6
click at [205, 125] on div "285 286 287 288 289 290 291 292 293 294 295 296 297 298 299 300 301 302 303 304…" at bounding box center [389, 303] width 378 height 431
click at [309, 438] on div "// stagger: 0.04 // }); // } // }); // CASES: Reveal cover (once) gsap . from (…" at bounding box center [400, 303] width 347 height 431
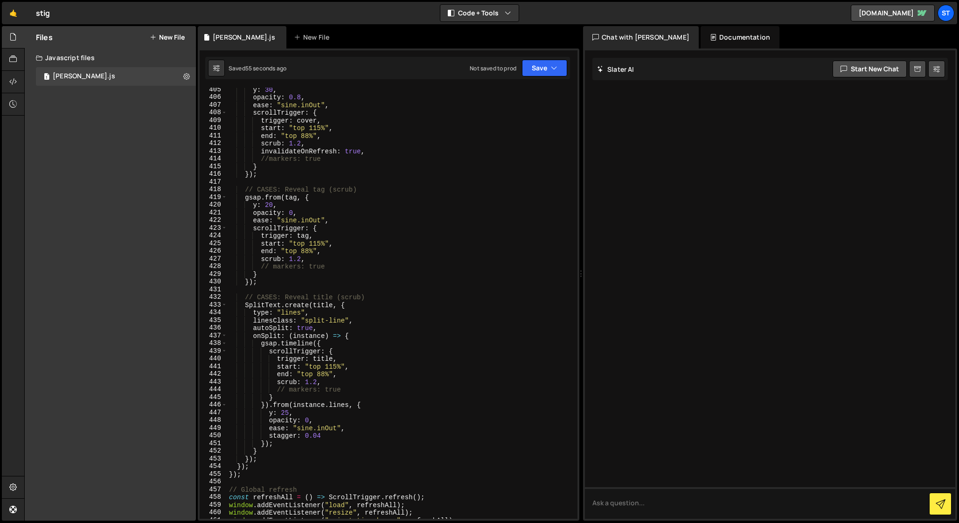
scroll to position [3119, 0]
click at [263, 461] on div "y : 30 , opacity : 0.8 , ease : "sine.inOut" , scrollTrigger : { trigger : cove…" at bounding box center [400, 309] width 347 height 447
type textarea "});"
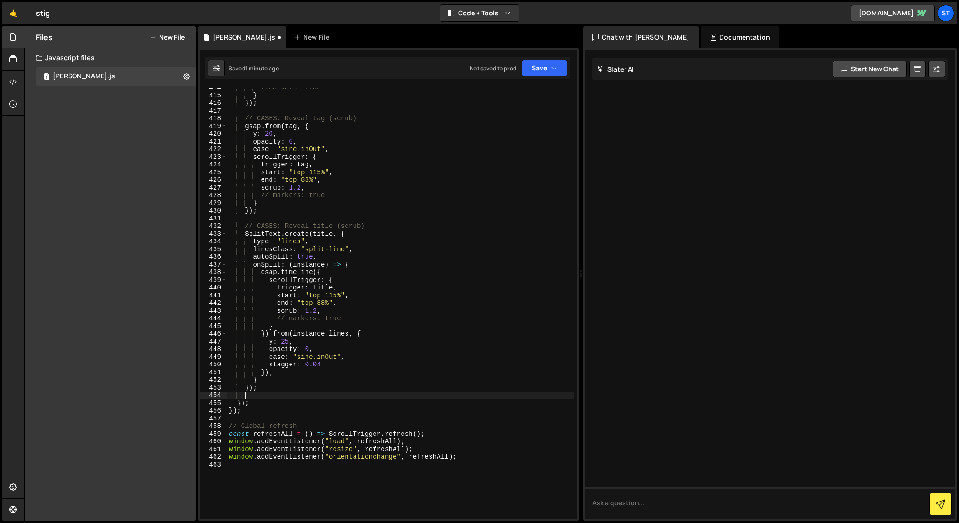
scroll to position [3190, 0]
click at [255, 403] on div "//markers: true } }) ; // CASES: Reveal tag (scrub) gsap . from ( tag , { y : 2…" at bounding box center [400, 307] width 347 height 447
type textarea "});"
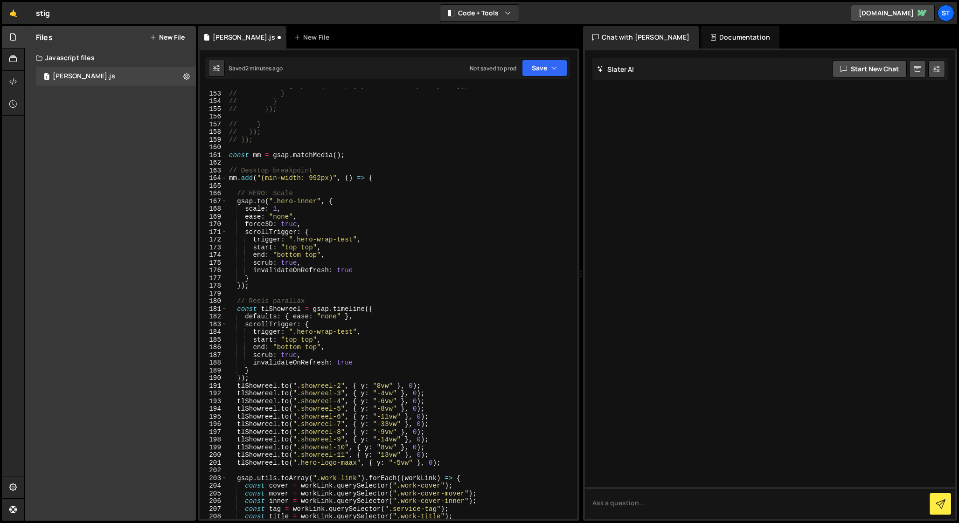
scroll to position [1175, 0]
click at [369, 178] on div "// gsap.set(lines, { yPercent: 0, opacity: 1 }); // } // } // }); // } // }); /…" at bounding box center [400, 305] width 347 height 447
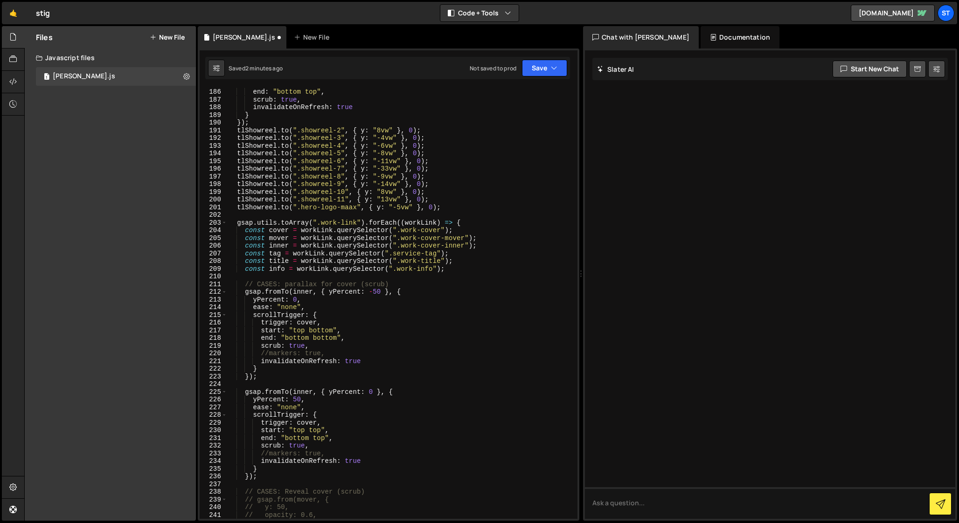
scroll to position [1432, 0]
click at [458, 221] on div "end : "bottom top" , scrub : true , invalidateOnRefresh : true } }) ; tlShowree…" at bounding box center [400, 310] width 347 height 447
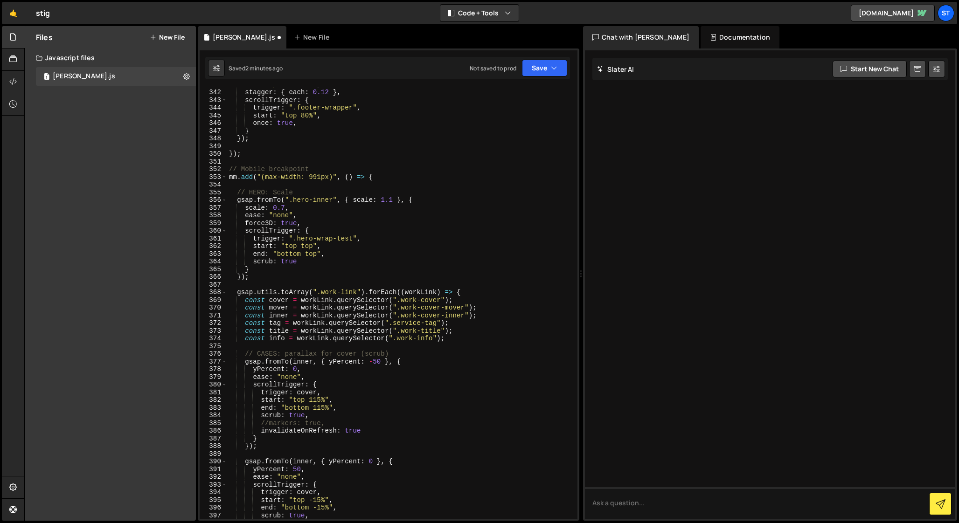
scroll to position [2626, 0]
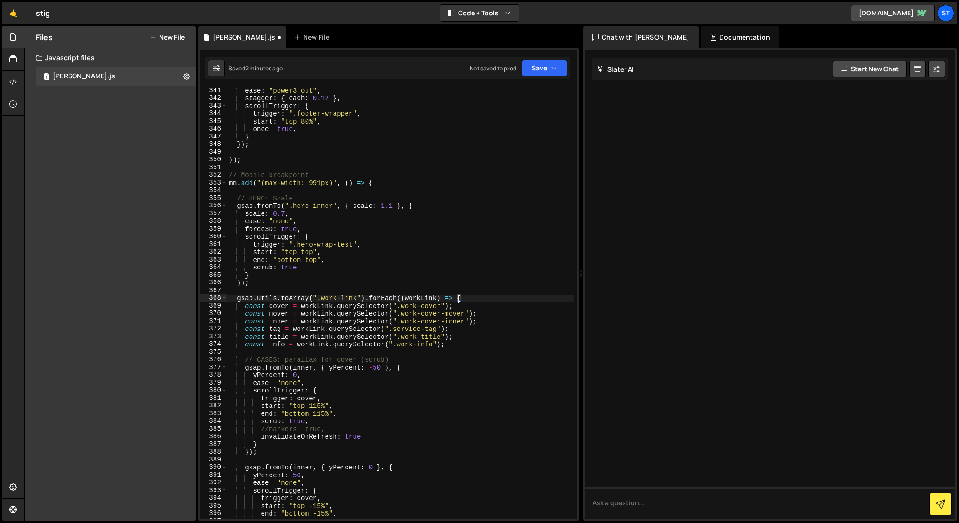
click at [458, 299] on div "ease : "power3.out" , stagger : { each : 0.12 } , scrollTrigger : { trigger : "…" at bounding box center [400, 310] width 347 height 447
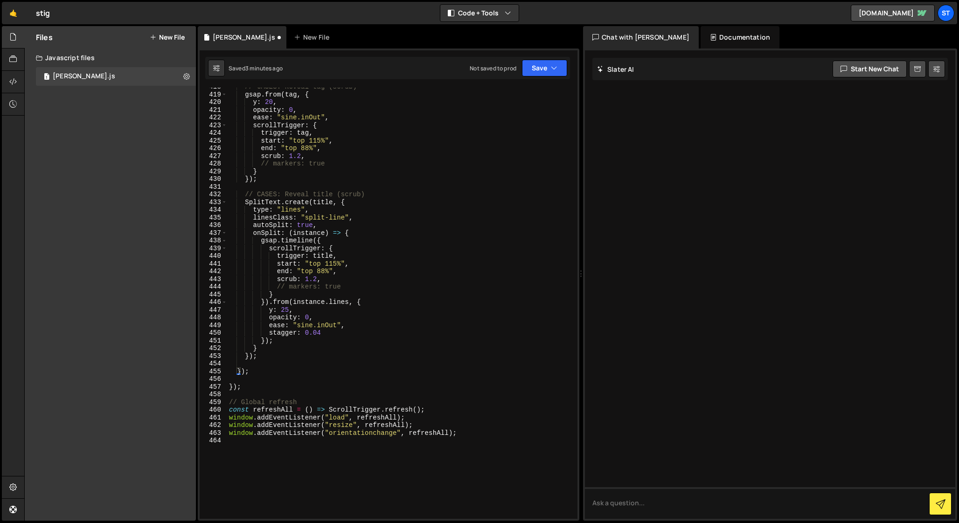
scroll to position [3201, 0]
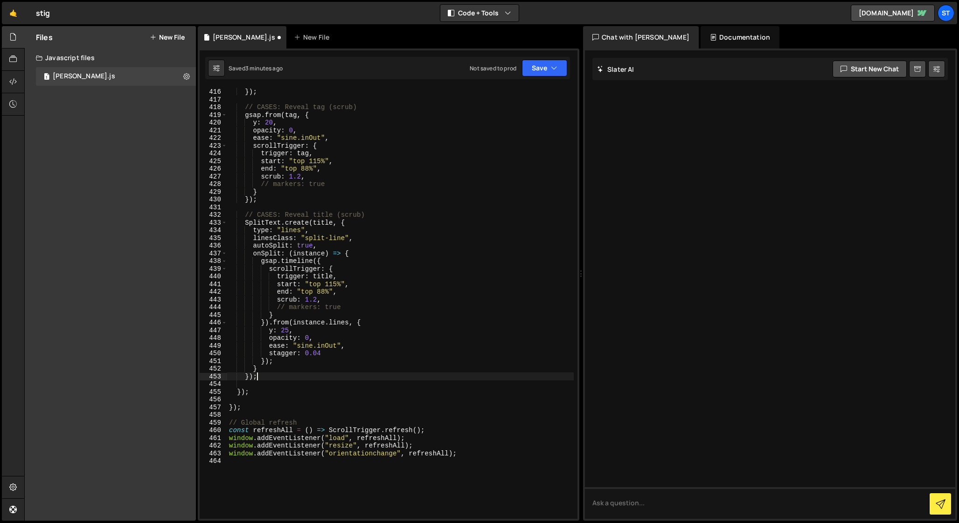
click at [263, 377] on div "} }) ; // CASES: Reveal tag (scrub) gsap . from ( tag , { y : 20 , opacity : 0 …" at bounding box center [400, 303] width 347 height 447
type textarea "});"
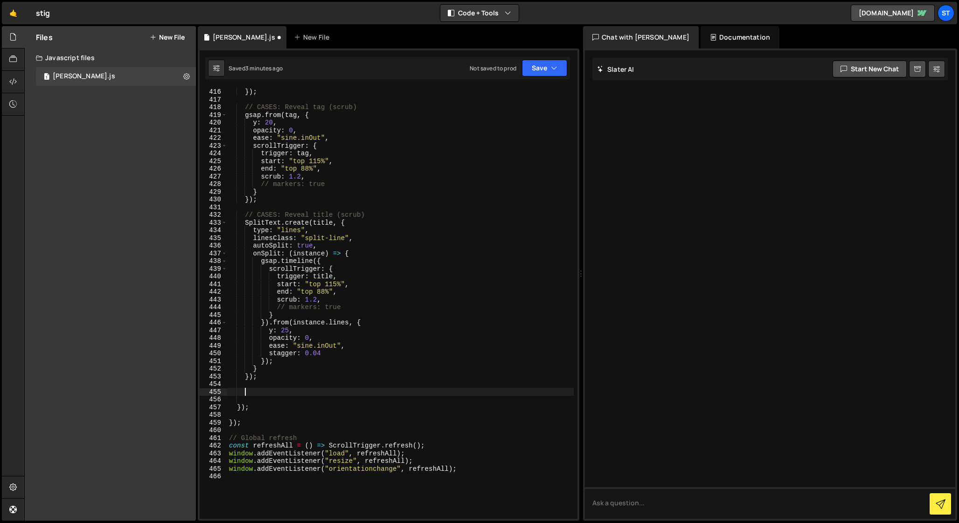
paste textarea "}, 0.05);"
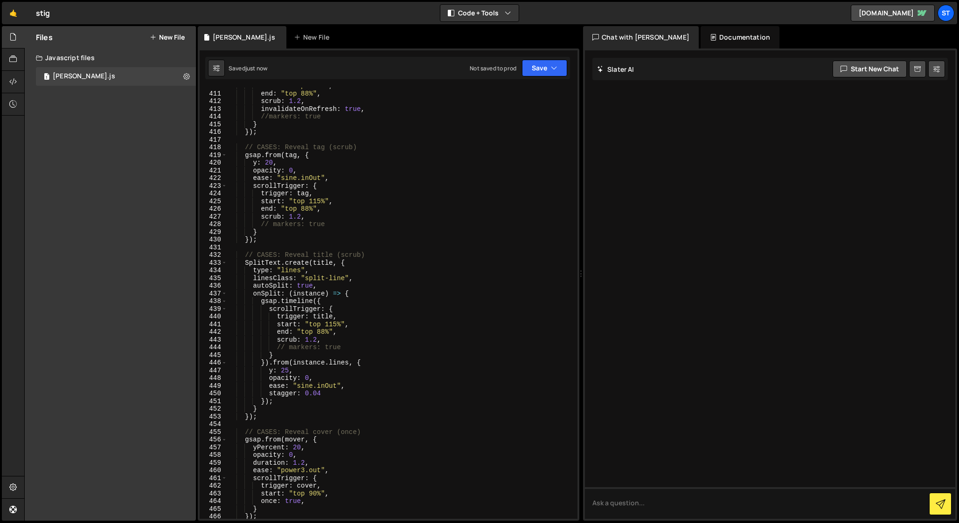
scroll to position [3149, 0]
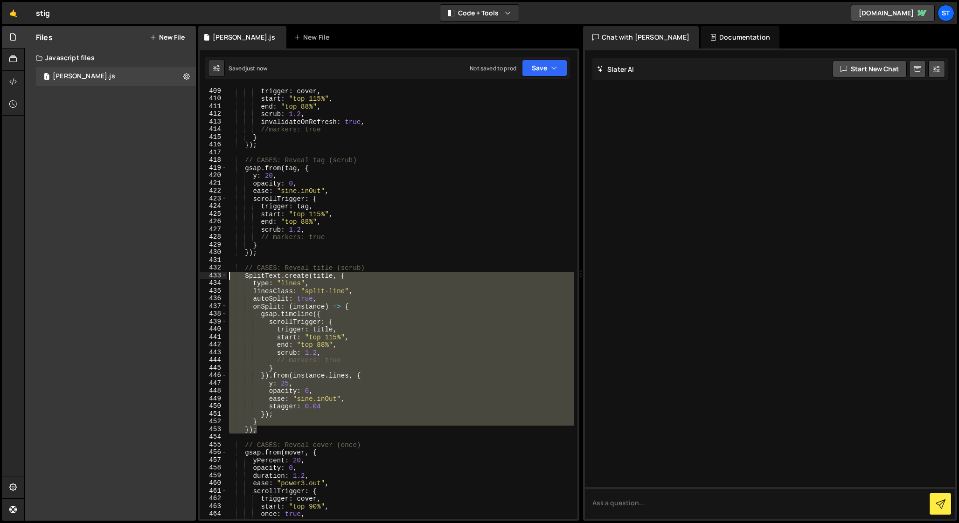
drag, startPoint x: 259, startPoint y: 429, endPoint x: 196, endPoint y: 276, distance: 165.5
click at [196, 276] on div "Files New File Javascript files 1 [PERSON_NAME].js 0 CSS files Copy share link …" at bounding box center [491, 273] width 935 height 495
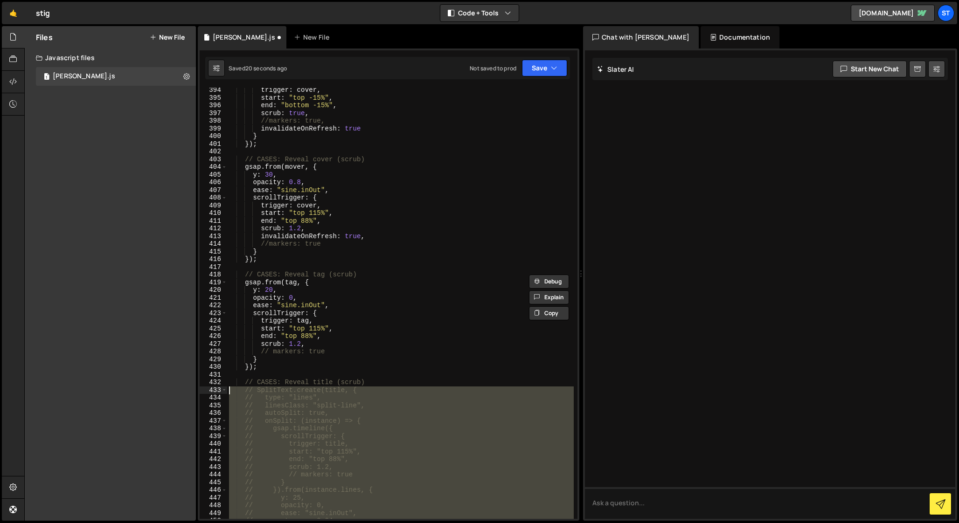
scroll to position [3034, 0]
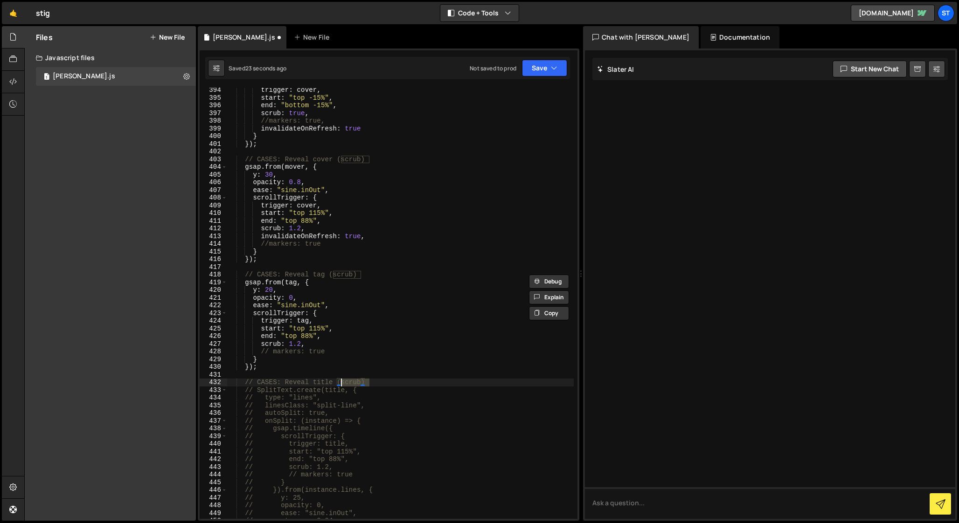
drag, startPoint x: 372, startPoint y: 380, endPoint x: 342, endPoint y: 380, distance: 29.4
click at [342, 380] on div "trigger : cover , start : "top -15%" , end : "bottom -15%" , scrub : true , //m…" at bounding box center [400, 309] width 347 height 447
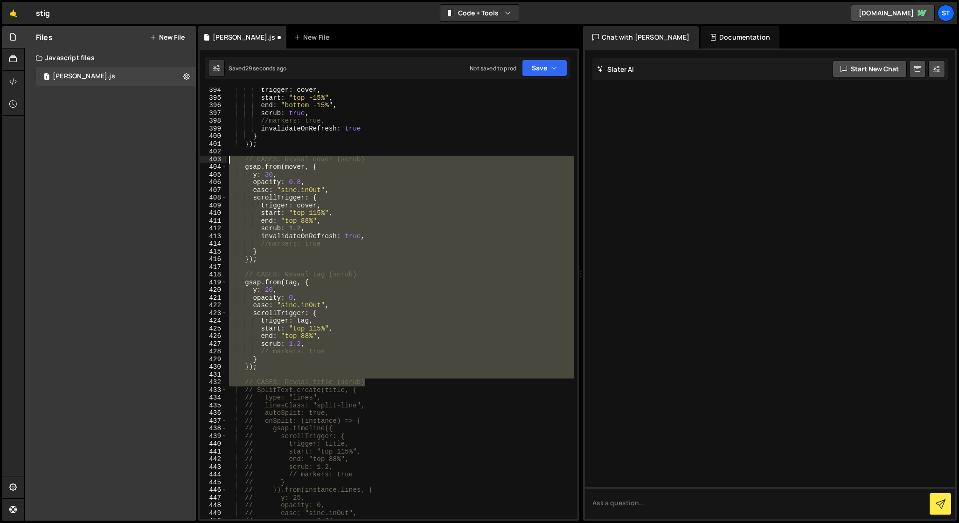
drag, startPoint x: 389, startPoint y: 381, endPoint x: 222, endPoint y: 159, distance: 277.7
click at [222, 159] on div "// CASES: Reveal title (scrub) 394 395 396 397 398 399 400 401 402 403 404 405 …" at bounding box center [389, 303] width 378 height 431
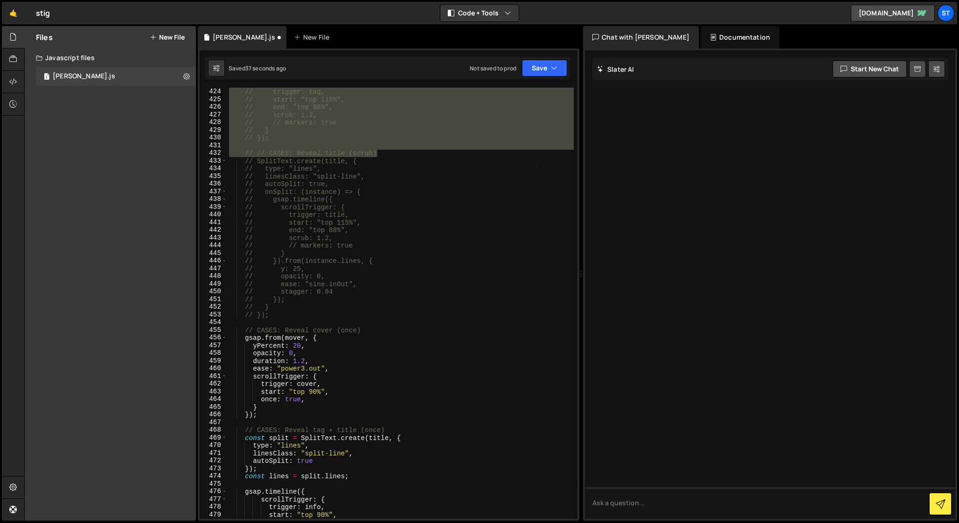
scroll to position [3262, 0]
click at [304, 314] on div "// scrollTrigger: { // trigger: tag, // start: "top 115%", // end: "top 88%", /…" at bounding box center [400, 305] width 347 height 447
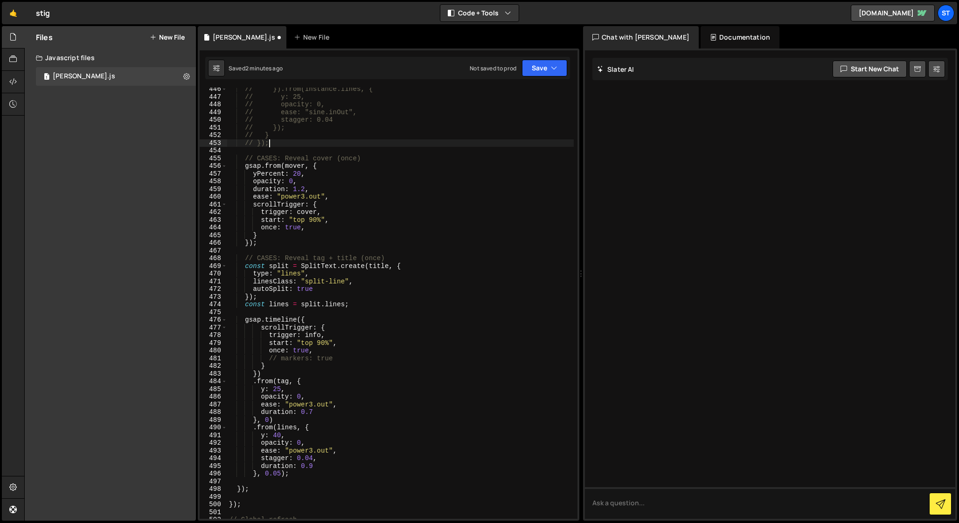
scroll to position [3436, 0]
click at [280, 434] on div "// }).from(instance.lines, { // y: 25, // opacity: 0, // ease: "sine.inOut", //…" at bounding box center [400, 308] width 347 height 447
click at [279, 388] on div "// }).from(instance.lines, { // y: 25, // opacity: 0, // ease: "sine.inOut", //…" at bounding box center [400, 308] width 347 height 447
click at [264, 379] on div "// }).from(instance.lines, { // y: 25, // opacity: 0, // ease: "sine.inOut", //…" at bounding box center [400, 308] width 347 height 447
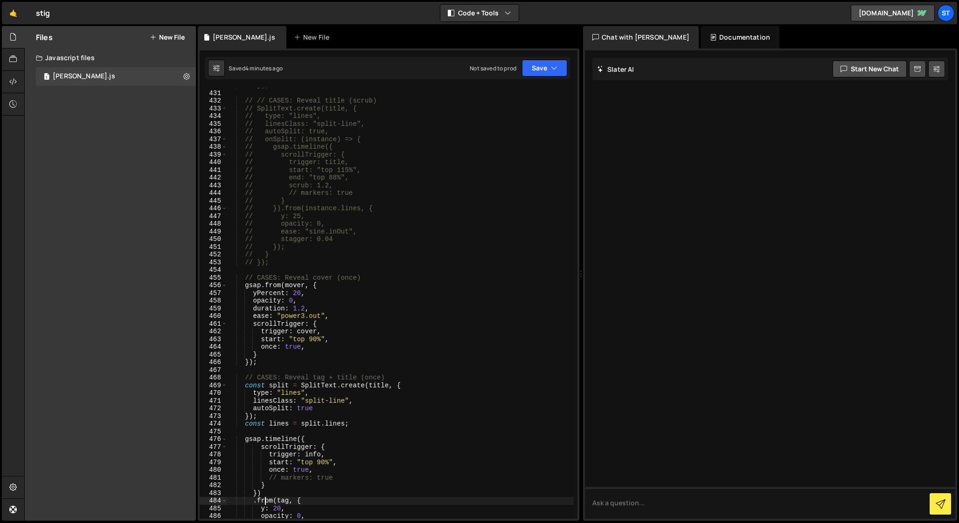
scroll to position [3311, 0]
click at [313, 344] on div "// }); // // CASES: Reveal title (scrub) // SplitText.create(title, { // type: …" at bounding box center [400, 308] width 347 height 447
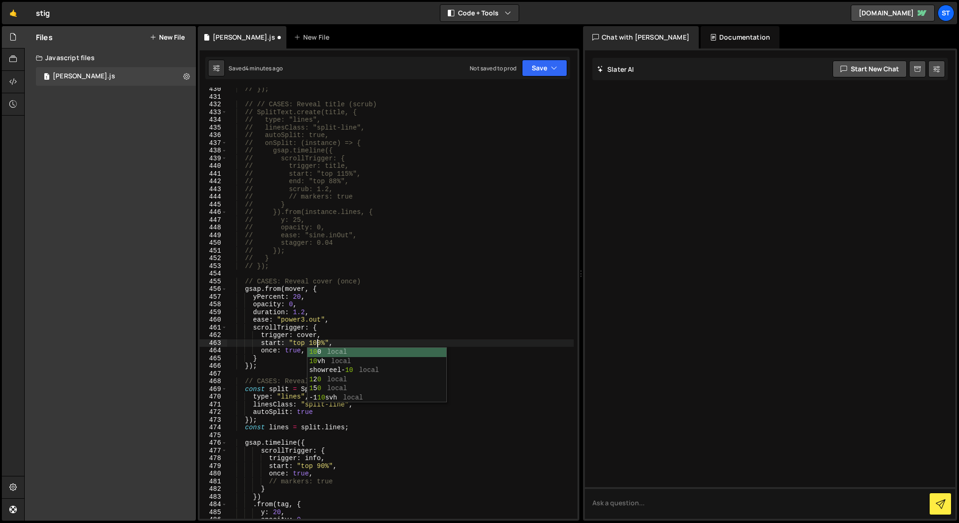
click at [291, 346] on div "// }); // // CASES: Reveal title (scrub) // SplitText.create(title, { // type: …" at bounding box center [400, 308] width 347 height 447
click at [320, 466] on div "// }); // // CASES: Reveal title (scrub) // SplitText.create(title, { // type: …" at bounding box center [400, 308] width 347 height 447
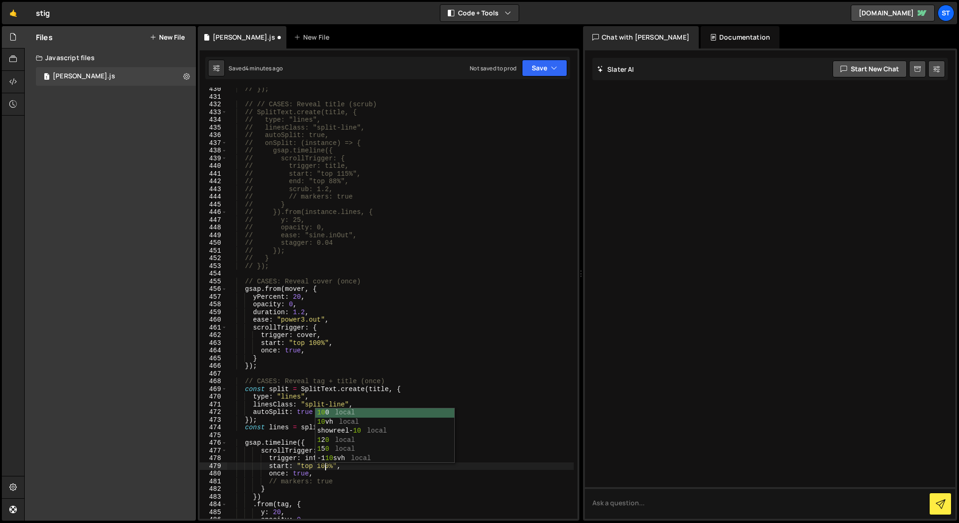
click at [295, 296] on div "// }); // // CASES: Reveal title (scrub) // SplitText.create(title, { // type: …" at bounding box center [400, 308] width 347 height 447
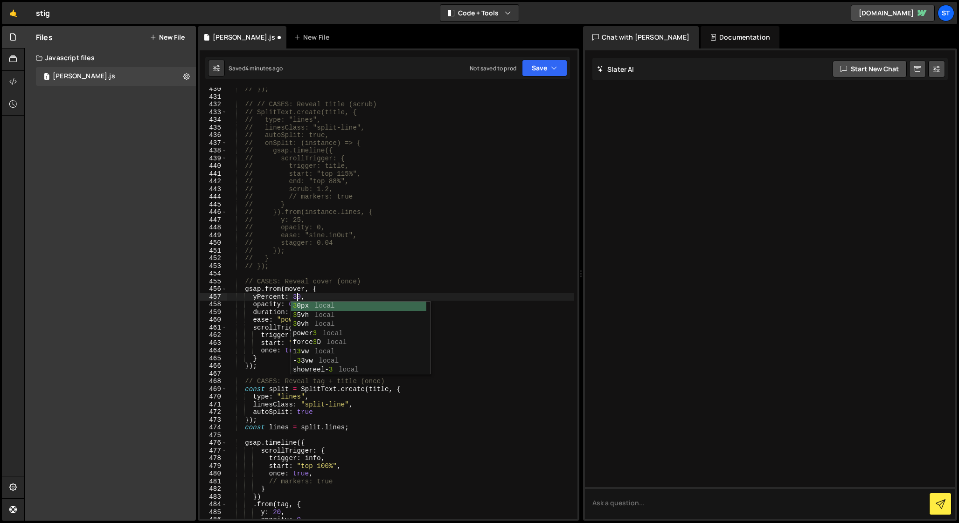
click at [274, 313] on div "// }); // // CASES: Reveal title (scrub) // SplitText.create(title, { // type: …" at bounding box center [400, 308] width 347 height 447
click at [303, 312] on div "// }); // // CASES: Reveal title (scrub) // SplitText.create(title, { // type: …" at bounding box center [400, 308] width 347 height 447
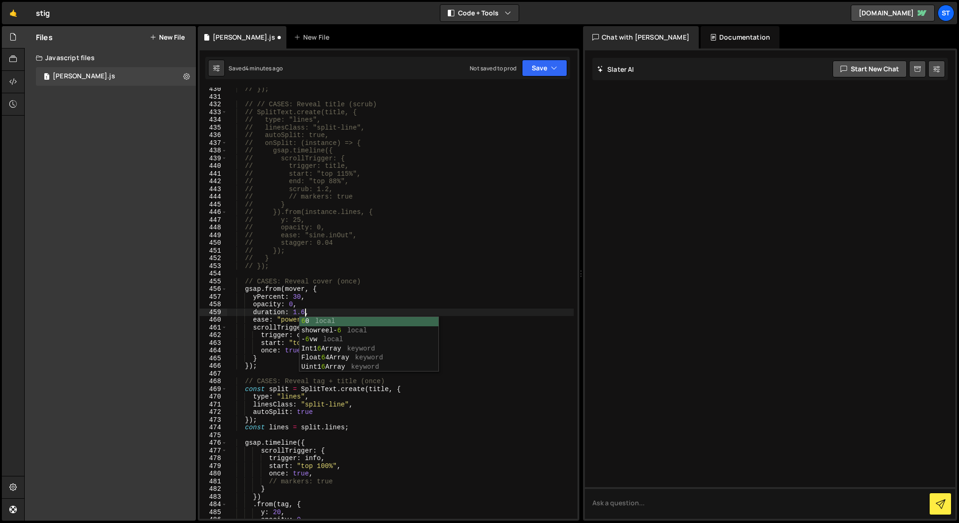
click at [272, 328] on div "// }); // // CASES: Reveal title (scrub) // SplitText.create(title, { // type: …" at bounding box center [400, 308] width 347 height 447
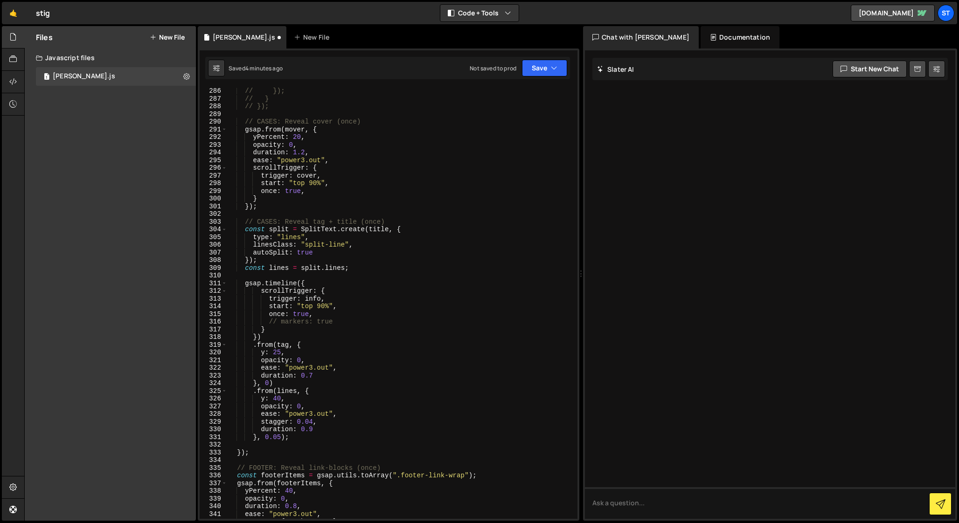
scroll to position [2199, 0]
drag, startPoint x: 253, startPoint y: 139, endPoint x: 305, endPoint y: 141, distance: 52.3
click at [305, 141] on div "// stagger: 0.04 // }); // } // }); // CASES: Reveal cover (once) gsap . from (…" at bounding box center [400, 305] width 347 height 447
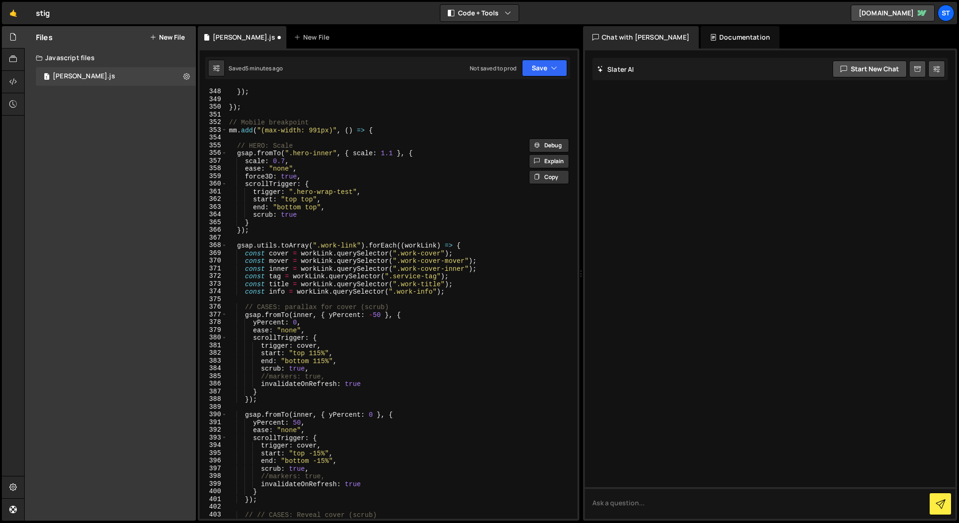
scroll to position [2689, 0]
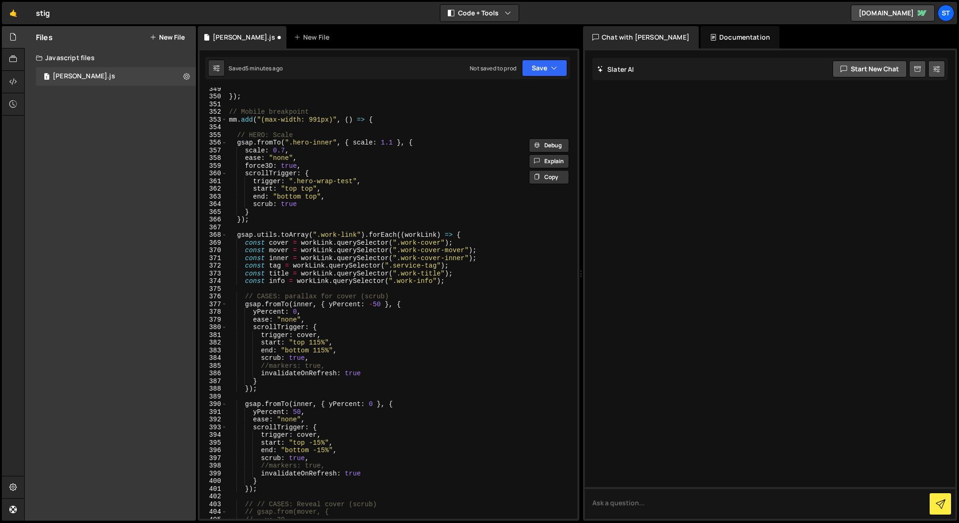
click at [341, 326] on div "}) ; // Mobile breakpoint mm . add ( "(max-width: 991px)" , ( ) => { // HERO: S…" at bounding box center [400, 308] width 347 height 447
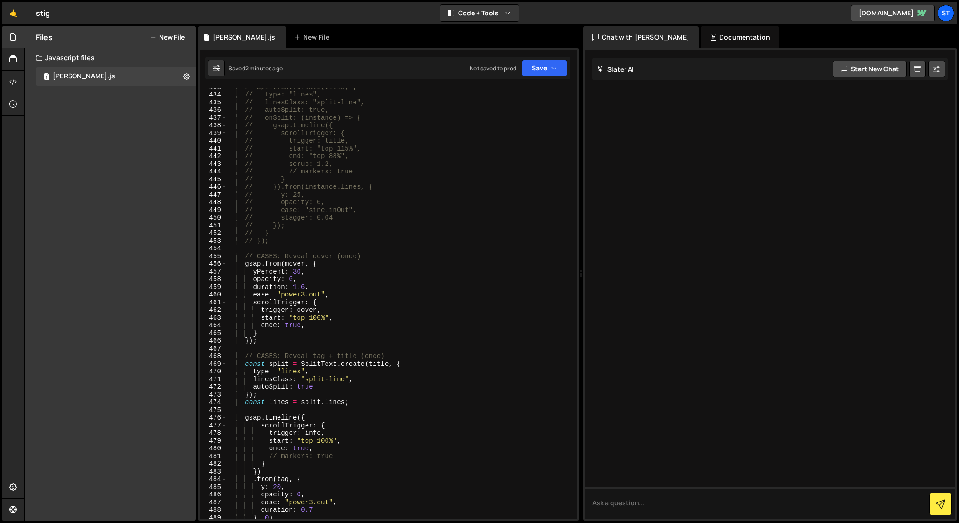
scroll to position [3355, 0]
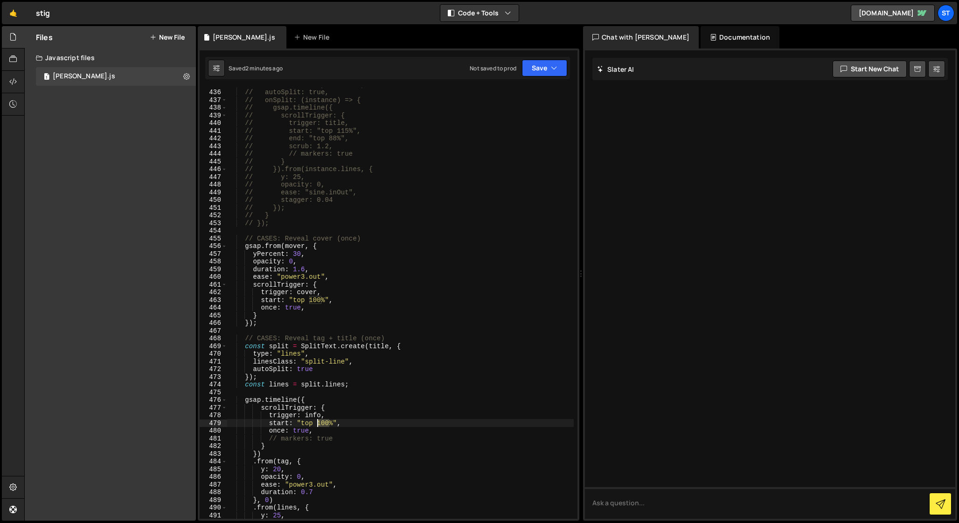
drag, startPoint x: 329, startPoint y: 424, endPoint x: 319, endPoint y: 424, distance: 10.7
click at [319, 424] on div "// linesClass: "split-line", // autoSplit: true, // onSplit: (instance) => { //…" at bounding box center [400, 304] width 347 height 447
click at [300, 253] on div "// linesClass: "split-line", // autoSplit: true, // onSplit: (instance) => { //…" at bounding box center [400, 304] width 347 height 447
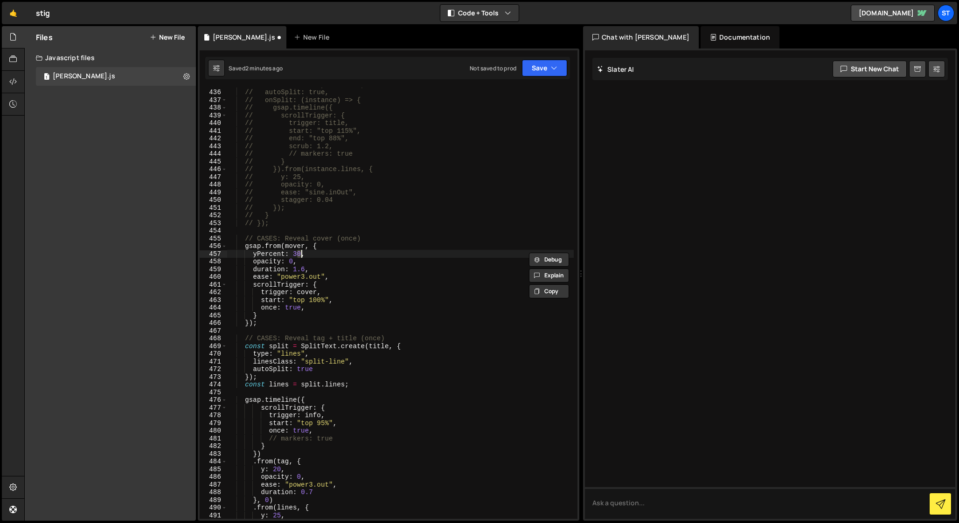
type textarea "yPercent: 35,"
click at [296, 392] on div "// linesClass: "split-line", // autoSplit: true, // onSplit: (instance) => { //…" at bounding box center [400, 304] width 347 height 447
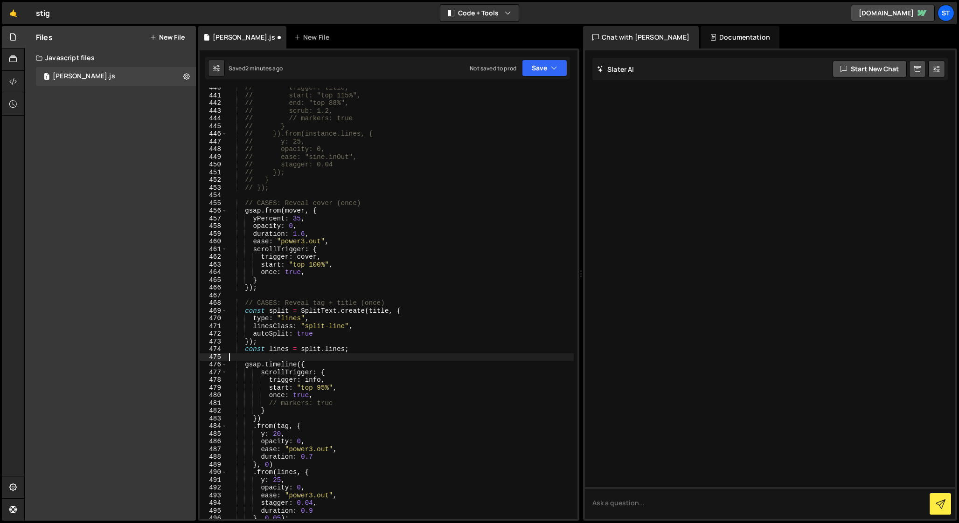
scroll to position [3395, 0]
drag, startPoint x: 253, startPoint y: 215, endPoint x: 313, endPoint y: 215, distance: 59.7
click at [313, 215] on div "// start: "top 115%", // end: "top 88%", // scrub: 1.2, // // markers: true // …" at bounding box center [400, 310] width 347 height 447
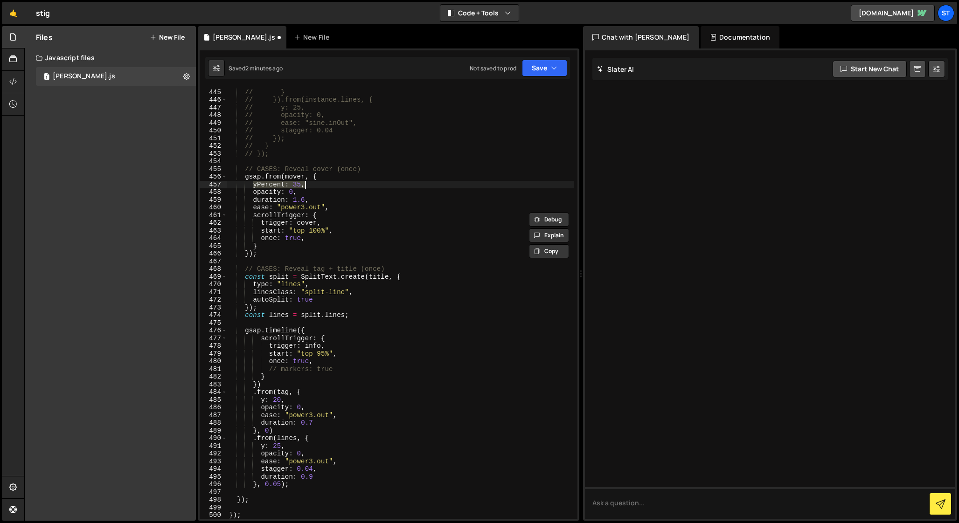
scroll to position [3443, 0]
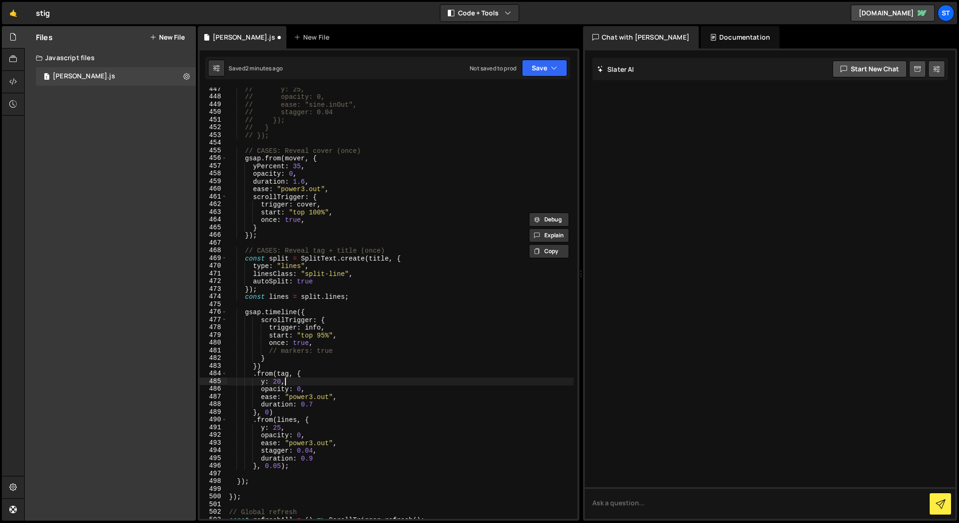
click at [288, 381] on div "// y: 25, // opacity: 0, // ease: "sine.inOut", // stagger: 0.04 // }); // } //…" at bounding box center [400, 308] width 347 height 447
type textarea "y: 20,"
paste textarea "yPercent: 35,"
click at [261, 382] on div "// y: 25, // opacity: 0, // ease: "sine.inOut", // stagger: 0.04 // }); // } //…" at bounding box center [400, 308] width 347 height 447
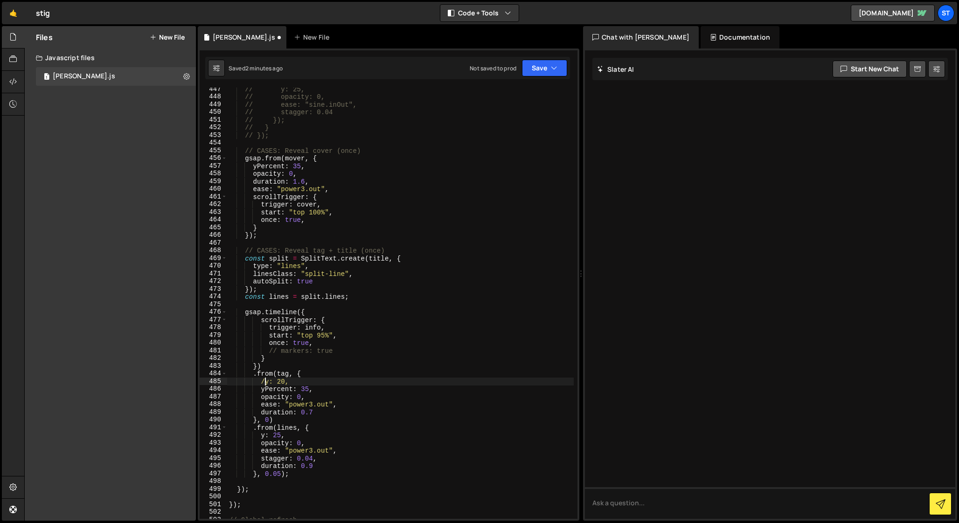
scroll to position [0, 2]
click at [286, 435] on div "// y: 25, // opacity: 0, // ease: "sine.inOut", // stagger: 0.04 // }); // } //…" at bounding box center [400, 308] width 347 height 447
type textarea "y: 25,"
paste textarea "yPercent: 35,"
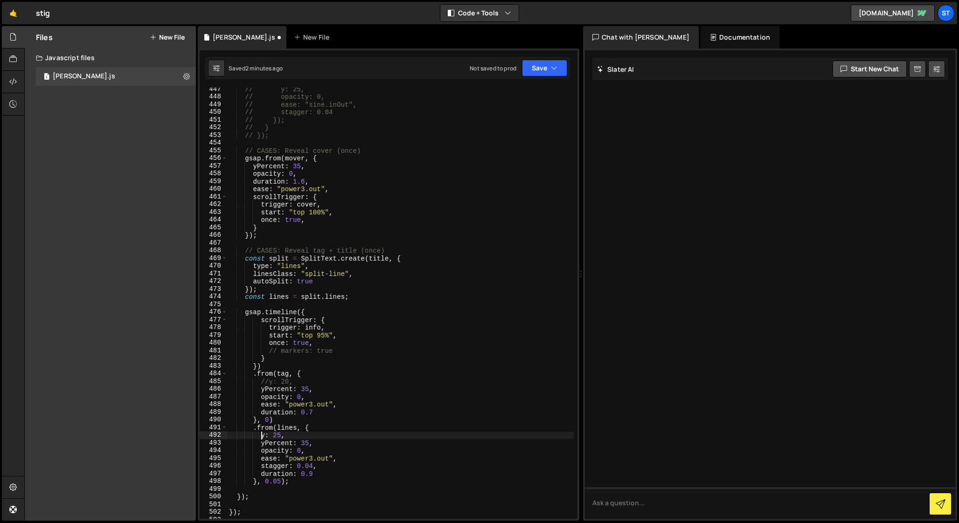
click at [262, 437] on div "// y: 25, // opacity: 0, // ease: "sine.inOut", // stagger: 0.04 // }); // } //…" at bounding box center [400, 308] width 347 height 447
drag, startPoint x: 307, startPoint y: 389, endPoint x: 307, endPoint y: 401, distance: 11.7
click at [307, 389] on div "// y: 25, // opacity: 0, // ease: "sine.inOut", // stagger: 0.04 // }); // } //…" at bounding box center [400, 308] width 347 height 447
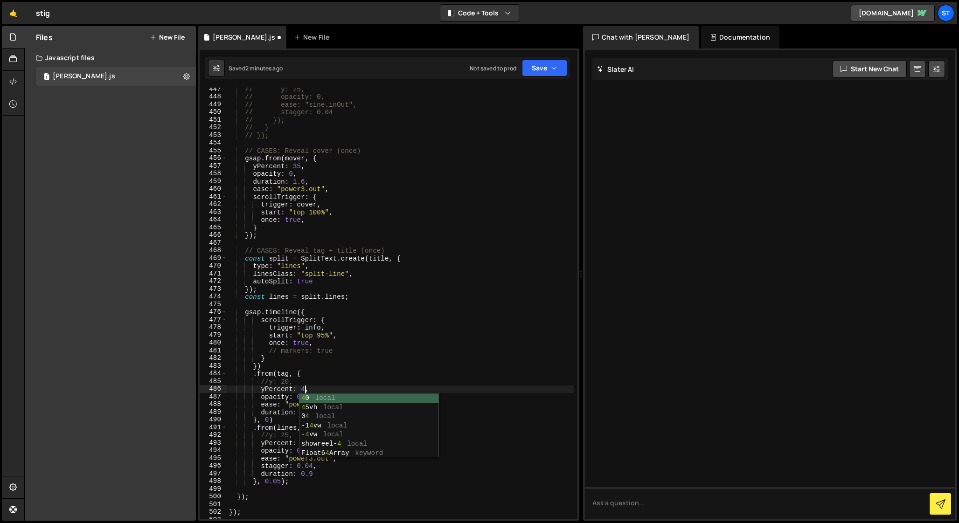
scroll to position [0, 5]
click at [307, 443] on div "// y: 25, // opacity: 0, // ease: "sine.inOut", // stagger: 0.04 // }); // } //…" at bounding box center [400, 308] width 347 height 447
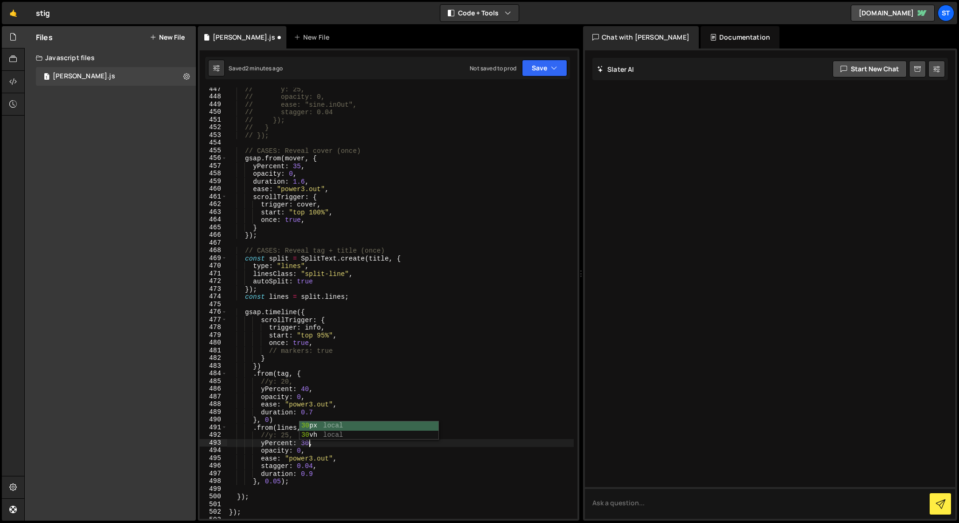
click at [275, 441] on div "// y: 25, // opacity: 0, // ease: "sine.inOut", // stagger: 0.04 // }); // } //…" at bounding box center [400, 308] width 347 height 447
click at [318, 412] on div "// y: 25, // opacity: 0, // ease: "sine.inOut", // stagger: 0.04 // }); // } //…" at bounding box center [400, 308] width 347 height 447
click at [283, 438] on div "// y: 25, // opacity: 0, // ease: "sine.inOut", // stagger: 0.04 // }); // } //…" at bounding box center [400, 308] width 347 height 447
drag, startPoint x: 315, startPoint y: 475, endPoint x: 301, endPoint y: 474, distance: 14.0
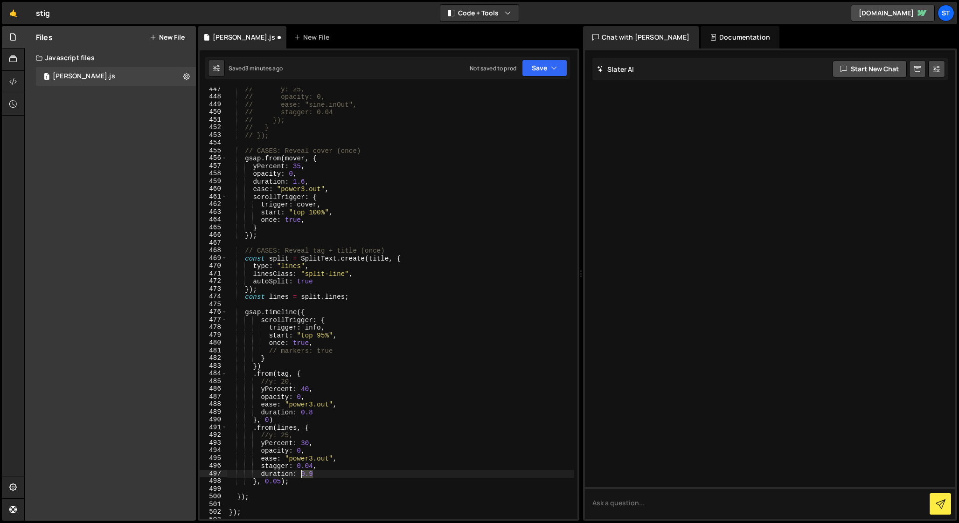
click at [301, 474] on div "// y: 25, // opacity: 0, // ease: "sine.inOut", // stagger: 0.04 // }); // } //…" at bounding box center [400, 308] width 347 height 447
click at [279, 468] on div "// y: 25, // opacity: 0, // ease: "sine.inOut", // stagger: 0.04 // }); // } //…" at bounding box center [400, 308] width 347 height 447
click at [305, 443] on div "// y: 25, // opacity: 0, // ease: "sine.inOut", // stagger: 0.04 // }); // } //…" at bounding box center [400, 308] width 347 height 447
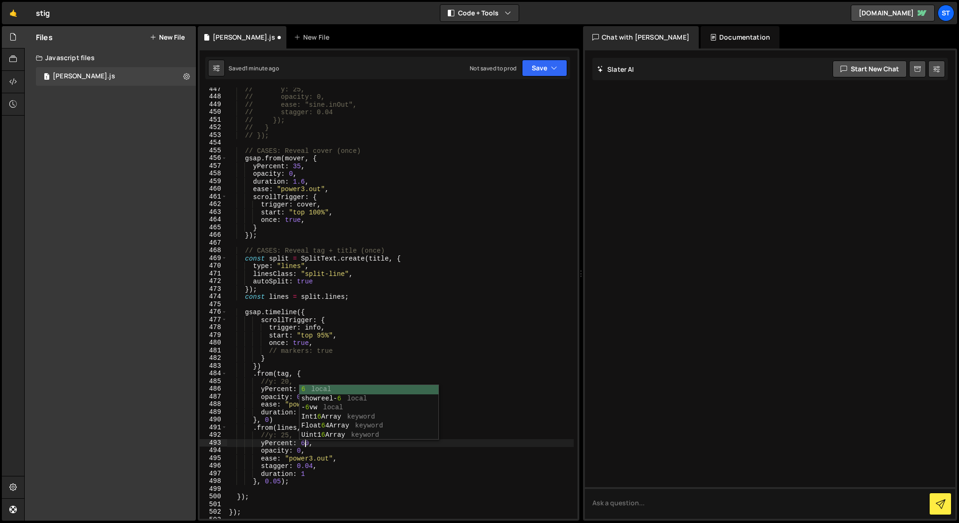
click at [278, 364] on div "// y: 25, // opacity: 0, // ease: "sine.inOut", // stagger: 0.04 // }); // } //…" at bounding box center [400, 308] width 347 height 447
click at [306, 392] on div "// y: 25, // opacity: 0, // ease: "sine.inOut", // stagger: 0.04 // }); // } //…" at bounding box center [400, 308] width 347 height 447
click at [277, 387] on div "// y: 25, // opacity: 0, // ease: "sine.inOut", // stagger: 0.04 // }); // } //…" at bounding box center [400, 308] width 347 height 447
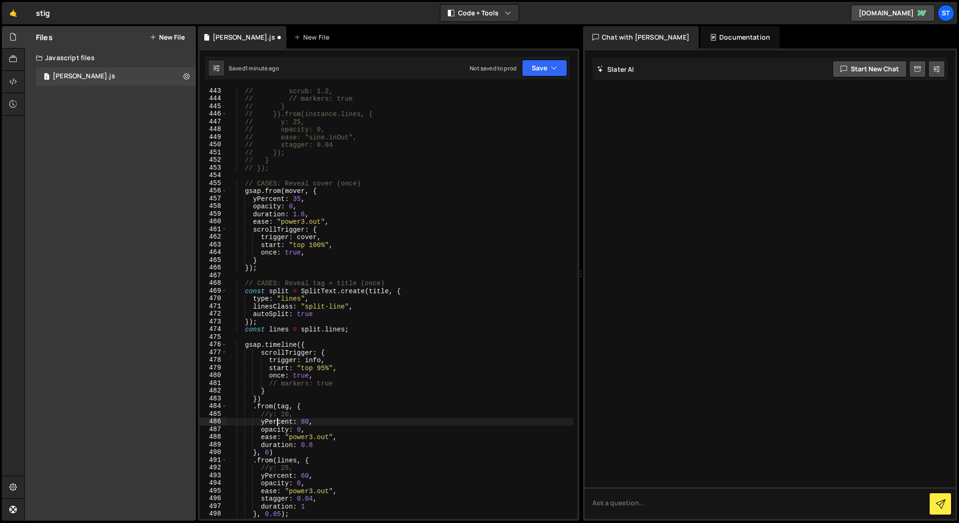
scroll to position [3409, 0]
click at [303, 216] on div "// end: "top 88%", // scrub: 1.2, // // markers: true // } // }).from(instance.…" at bounding box center [400, 303] width 347 height 447
click at [324, 475] on div "// end: "top 88%", // scrub: 1.2, // // markers: true // } // }).from(instance.…" at bounding box center [400, 303] width 347 height 447
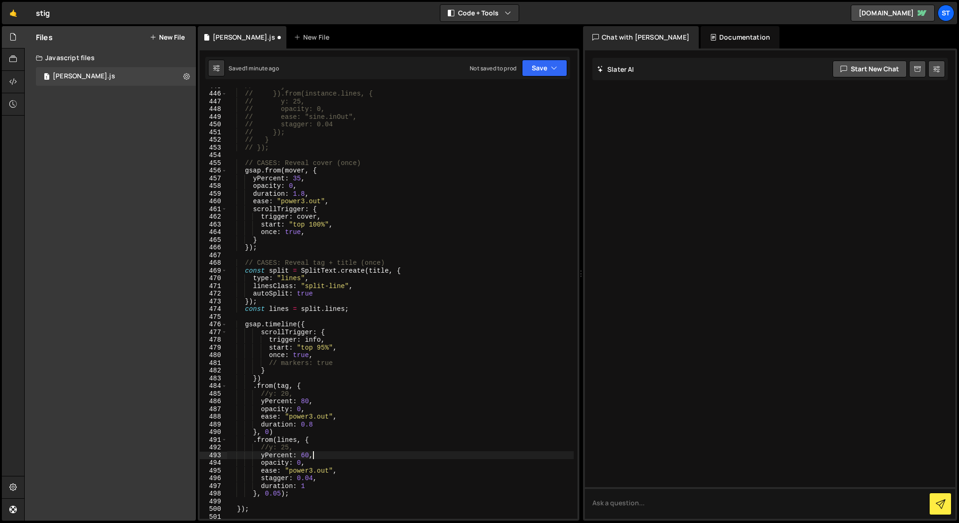
scroll to position [3431, 0]
drag, startPoint x: 301, startPoint y: 424, endPoint x: 314, endPoint y: 424, distance: 12.6
click at [314, 424] on div "// } // }).from(instance.lines, { // y: 25, // opacity: 0, // ease: "sine.inOut…" at bounding box center [400, 304] width 347 height 447
click at [278, 487] on div "// } // }).from(instance.lines, { // y: 25, // opacity: 0, // ease: "sine.inOut…" at bounding box center [400, 304] width 347 height 447
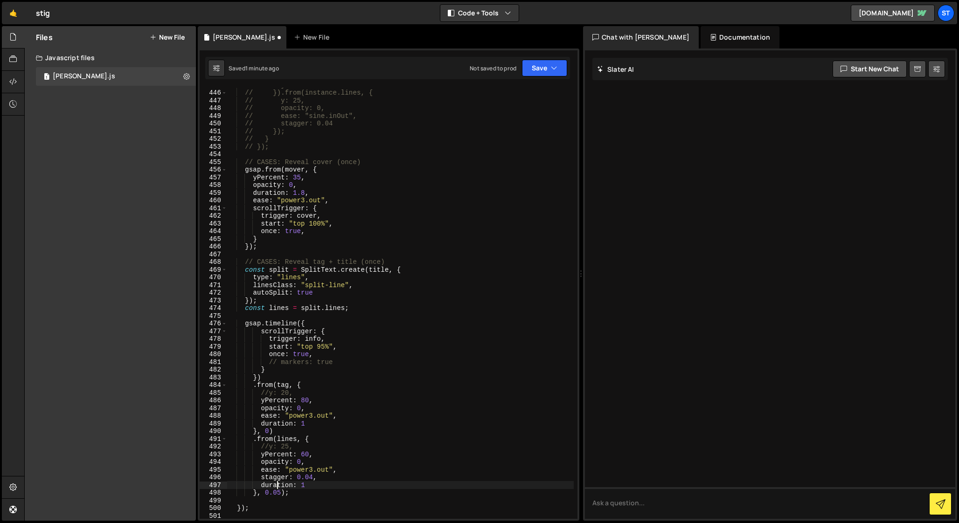
click at [320, 485] on div "// } // }).from(instance.lines, { // y: 25, // opacity: 0, // ease: "sine.inOut…" at bounding box center [400, 304] width 347 height 447
click at [280, 467] on div "// } // }).from(instance.lines, { // y: 25, // opacity: 0, // ease: "sine.inOut…" at bounding box center [400, 304] width 347 height 447
click at [314, 478] on div "// } // }).from(instance.lines, { // y: 25, // opacity: 0, // ease: "sine.inOut…" at bounding box center [400, 304] width 347 height 447
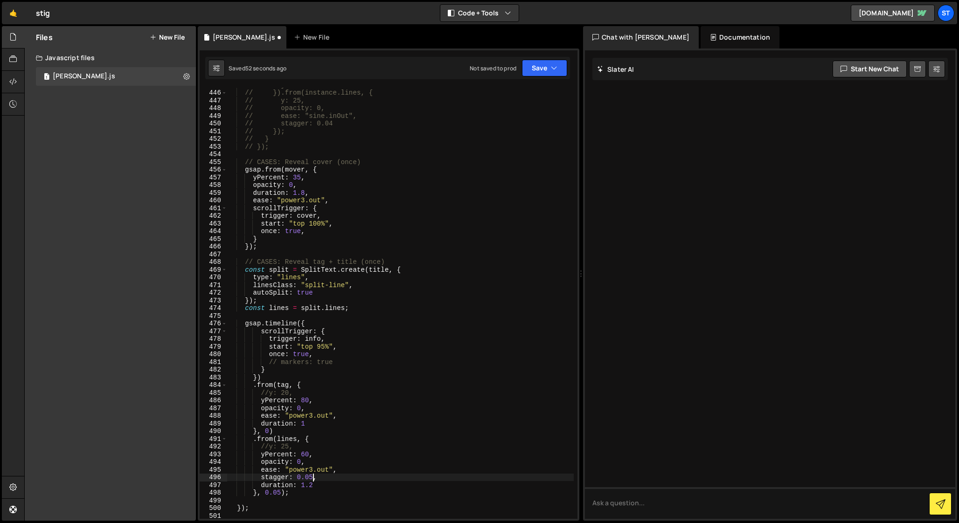
click at [305, 400] on div "// } // }).from(instance.lines, { // y: 25, // opacity: 0, // ease: "sine.inOut…" at bounding box center [400, 304] width 347 height 447
click at [265, 428] on div "// } // }).from(instance.lines, { // y: 25, // opacity: 0, // ease: "sine.inOut…" at bounding box center [400, 304] width 347 height 447
click at [305, 457] on div "// } // }).from(instance.lines, { // y: 25, // opacity: 0, // ease: "sine.inOut…" at bounding box center [400, 304] width 347 height 447
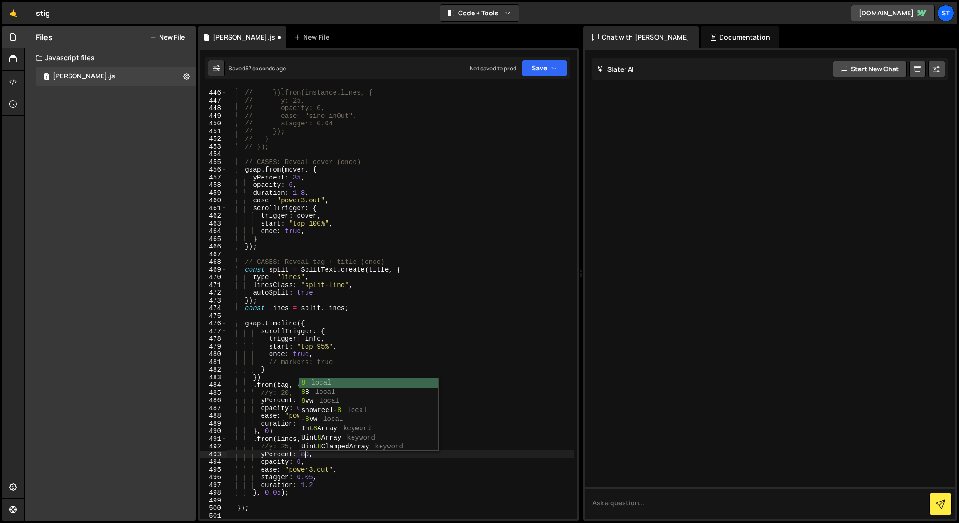
click at [269, 456] on div "// } // }).from(instance.lines, { // y: 25, // opacity: 0, // ease: "sine.inOut…" at bounding box center [400, 304] width 347 height 447
click at [307, 400] on div "// } // }).from(instance.lines, { // y: 25, // opacity: 0, // ease: "sine.inOut…" at bounding box center [400, 304] width 347 height 447
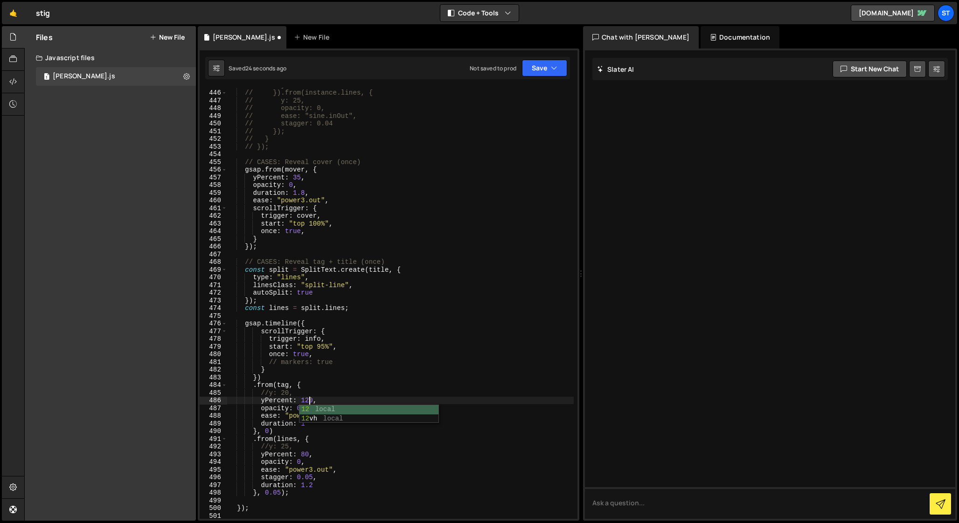
click at [305, 452] on div "// } // }).from(instance.lines, { // y: 25, // opacity: 0, // ease: "sine.inOut…" at bounding box center [400, 304] width 347 height 447
click at [278, 459] on div "// } // }).from(instance.lines, { // y: 25, // opacity: 0, // ease: "sine.inOut…" at bounding box center [400, 304] width 347 height 447
click at [308, 425] on div "// } // }).from(instance.lines, { // y: 25, // opacity: 0, // ease: "sine.inOut…" at bounding box center [400, 304] width 347 height 447
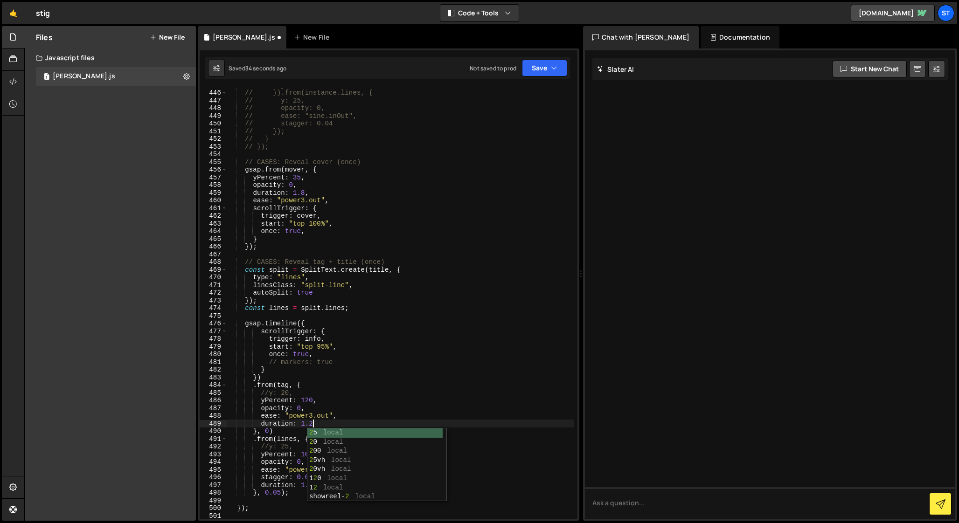
click at [278, 455] on div "// } // }).from(instance.lines, { // y: 25, // opacity: 0, // ease: "sine.inOut…" at bounding box center [400, 304] width 347 height 447
click at [316, 483] on div "// } // }).from(instance.lines, { // y: 25, // opacity: 0, // ease: "sine.inOut…" at bounding box center [400, 304] width 347 height 447
click at [279, 453] on div "// } // }).from(instance.lines, { // y: 25, // opacity: 0, // ease: "sine.inOut…" at bounding box center [400, 304] width 347 height 447
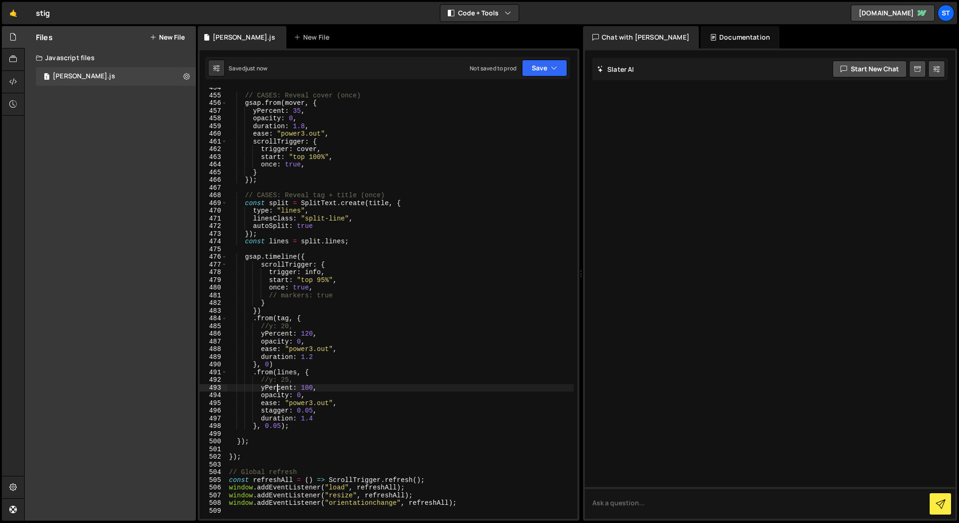
scroll to position [3499, 0]
click at [313, 410] on div "// CASES: Reveal cover (once) gsap . from ( mover , { yPercent : 35 , opacity :…" at bounding box center [400, 305] width 347 height 447
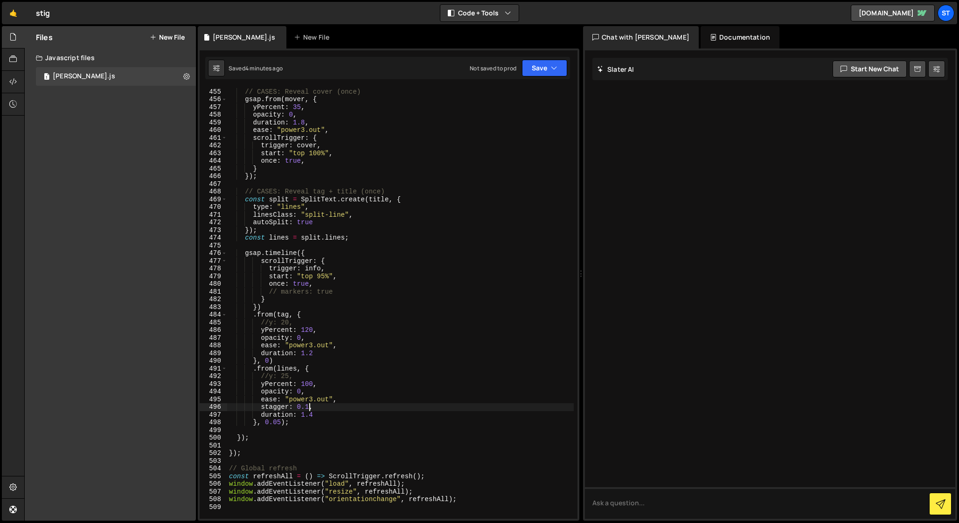
type textarea "stagger: 0.1,"
